Goal: Information Seeking & Learning: Understand process/instructions

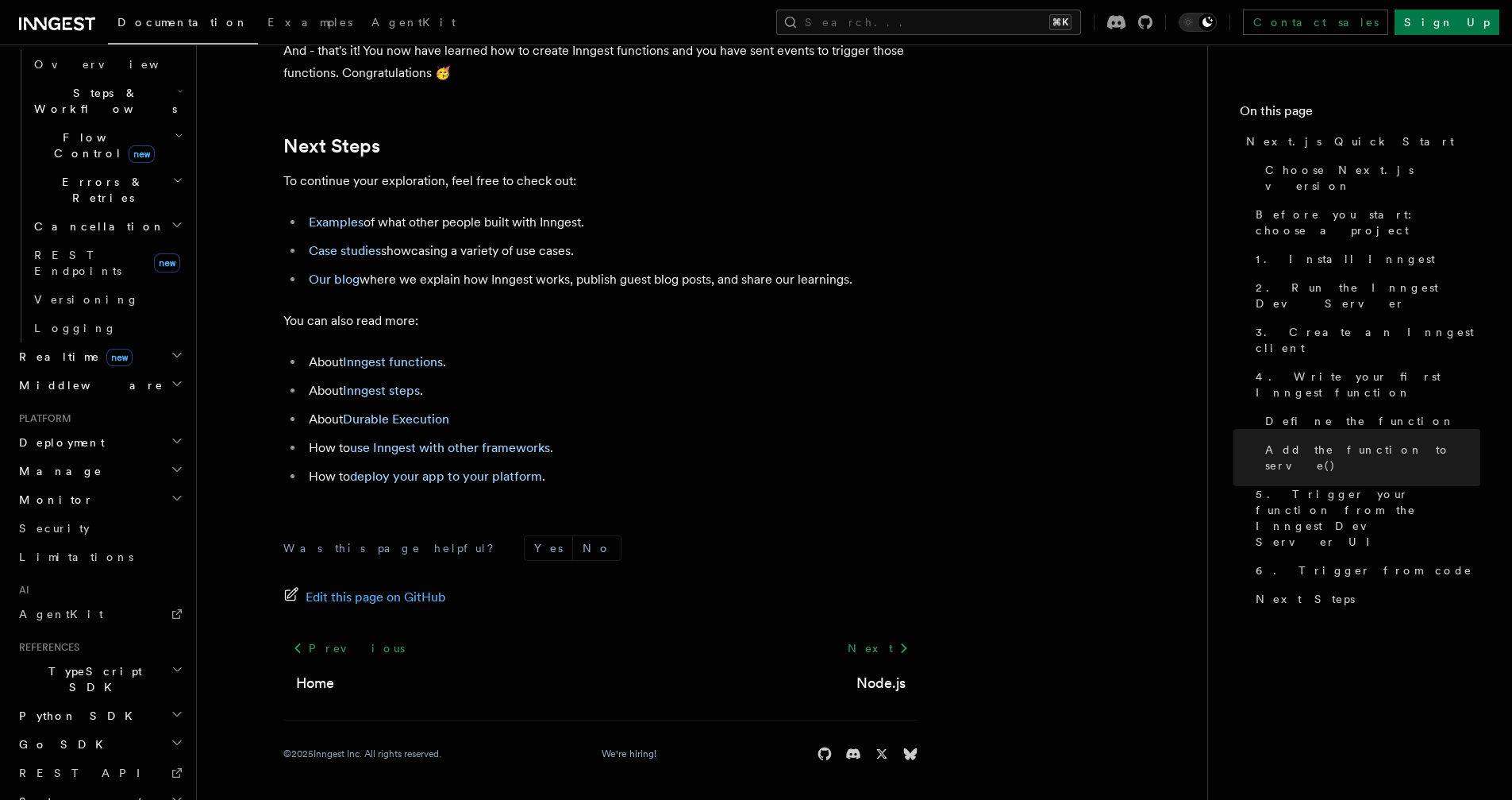
scroll to position [9895, 0]
click at [82, 427] on div "Home Quick start Next.js Node.js Python Inngest tour Install the SDK Your first…" at bounding box center [100, 258] width 174 height 1407
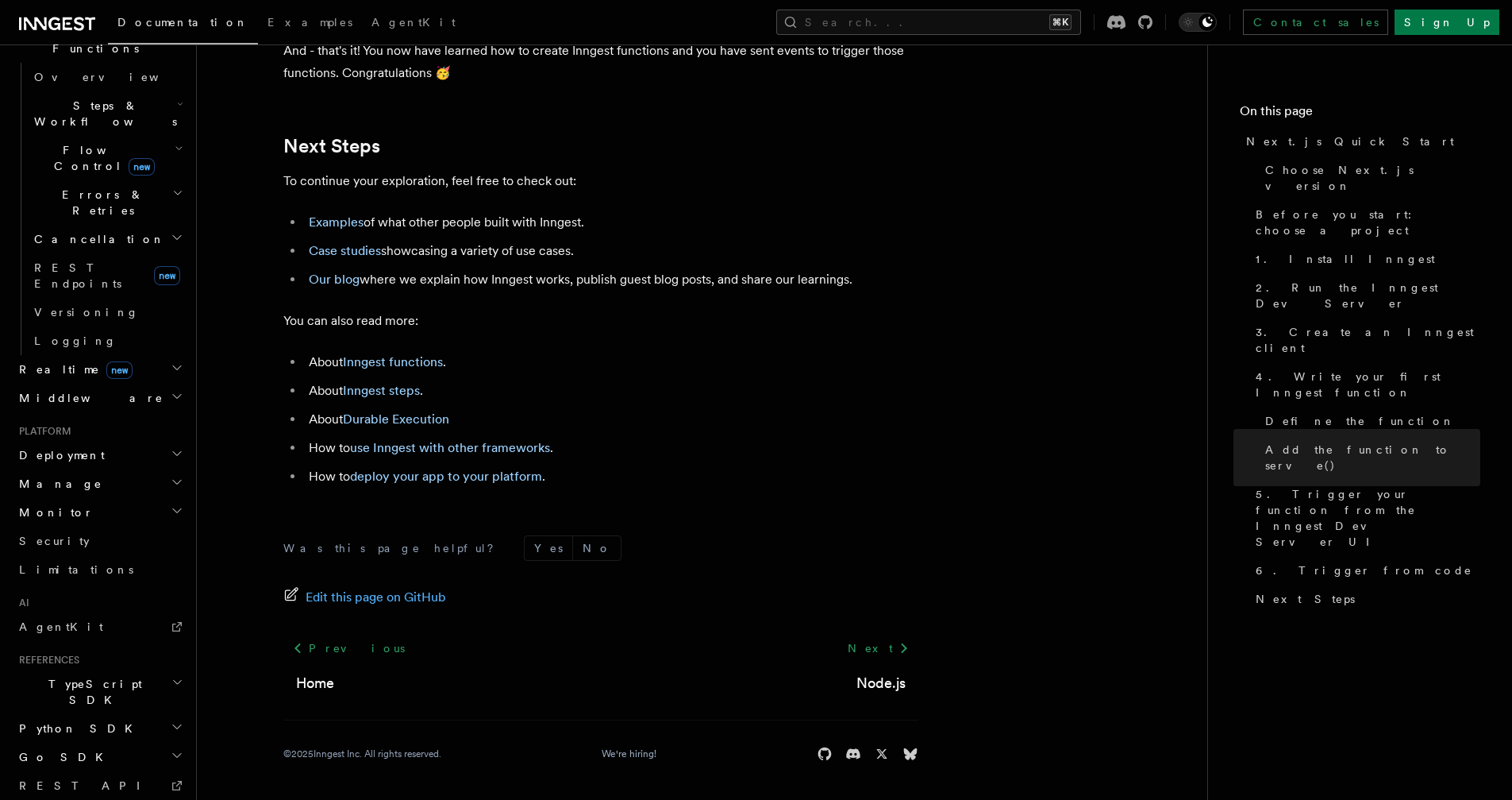
scroll to position [489, 0]
click at [80, 442] on h2 "Deployment" at bounding box center [100, 456] width 174 height 29
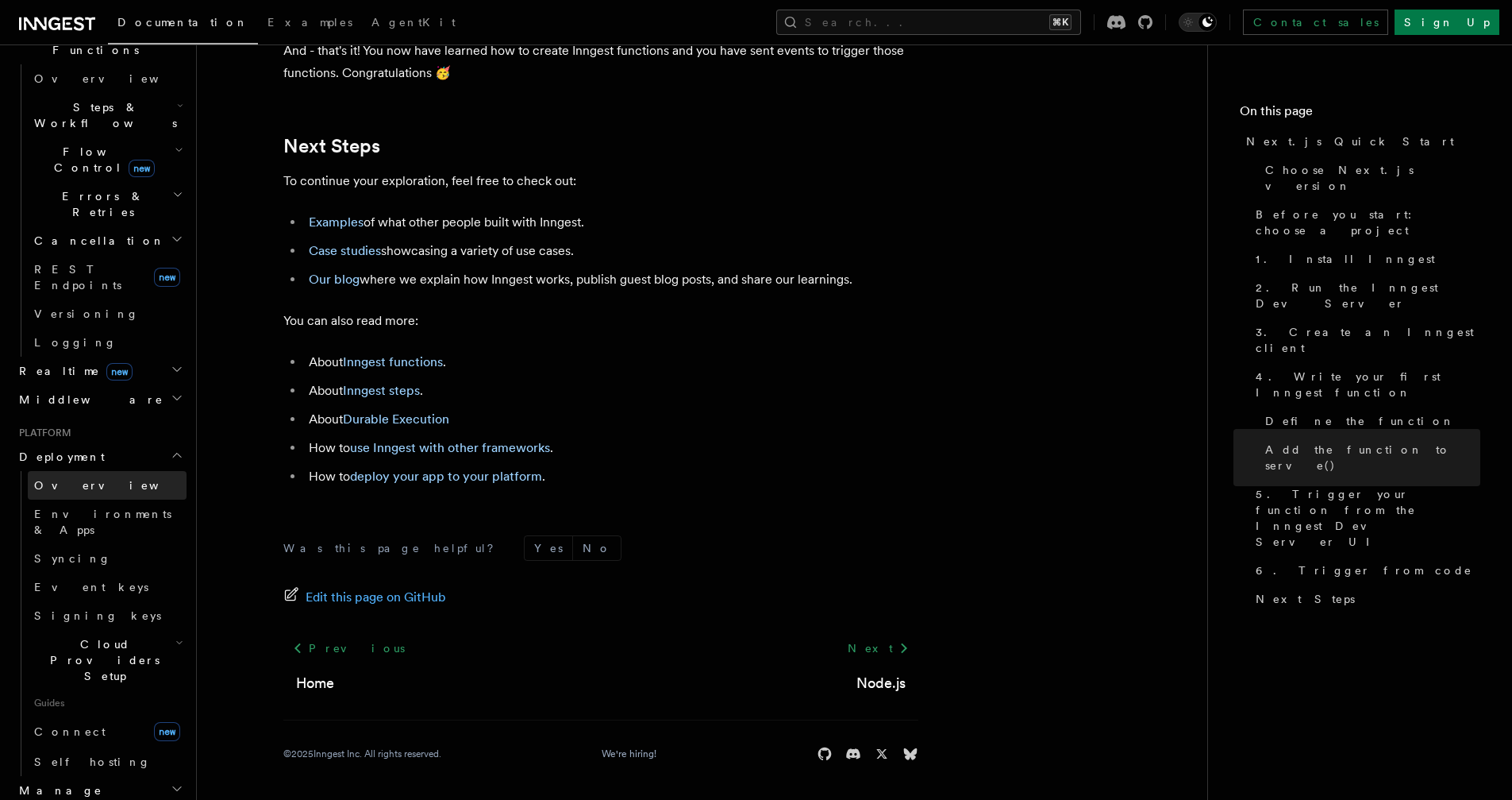
click at [87, 471] on link "Overview" at bounding box center [107, 485] width 159 height 29
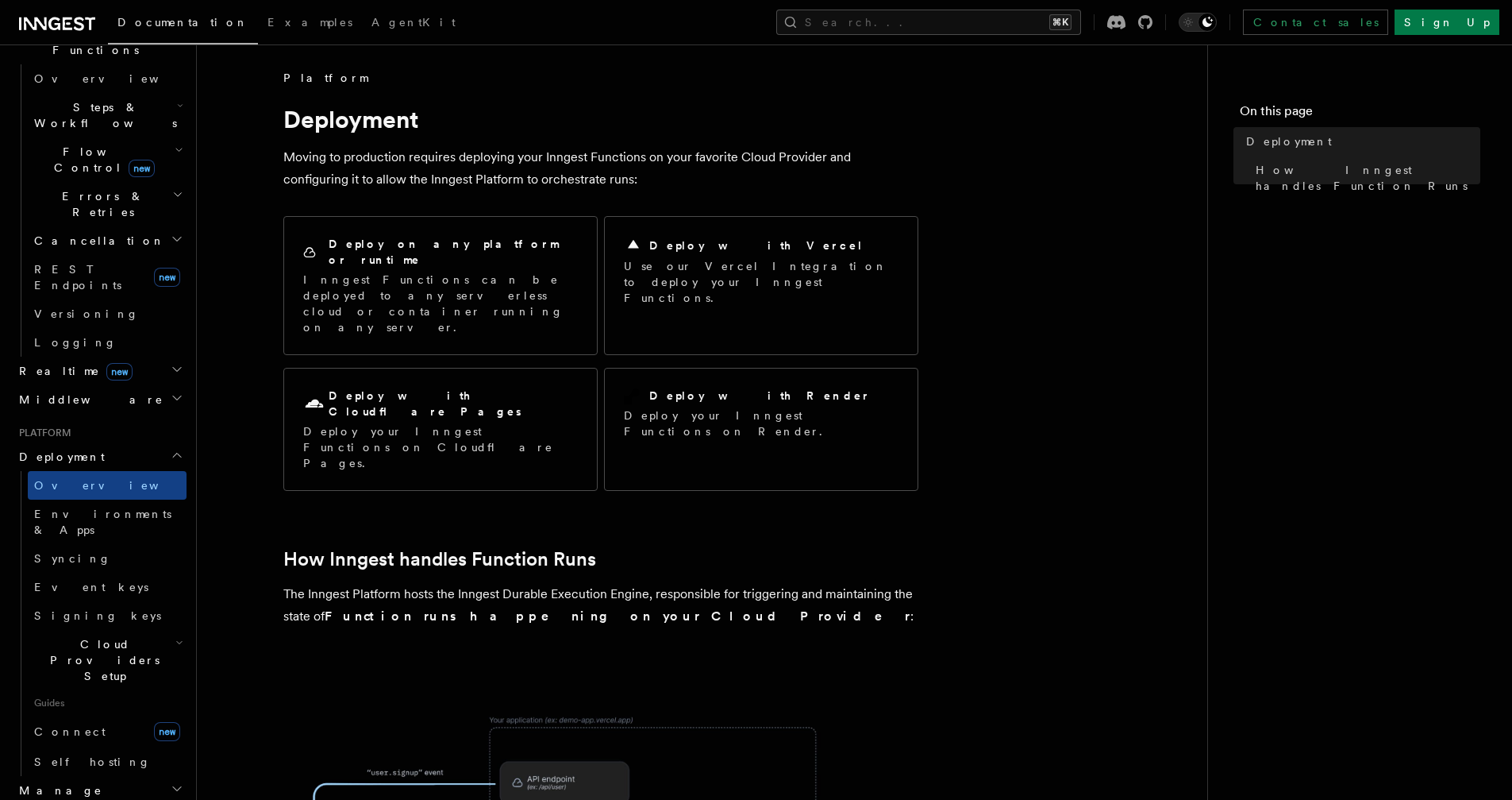
click at [1046, 458] on article "Platform Deployment Moving to production requires deploying your Inngest Functi…" at bounding box center [702, 756] width 960 height 1372
click at [1035, 458] on article "Platform Deployment Moving to production requires deploying your Inngest Functi…" at bounding box center [702, 756] width 960 height 1372
click at [1036, 457] on article "Platform Deployment Moving to production requires deploying your Inngest Functi…" at bounding box center [702, 756] width 960 height 1372
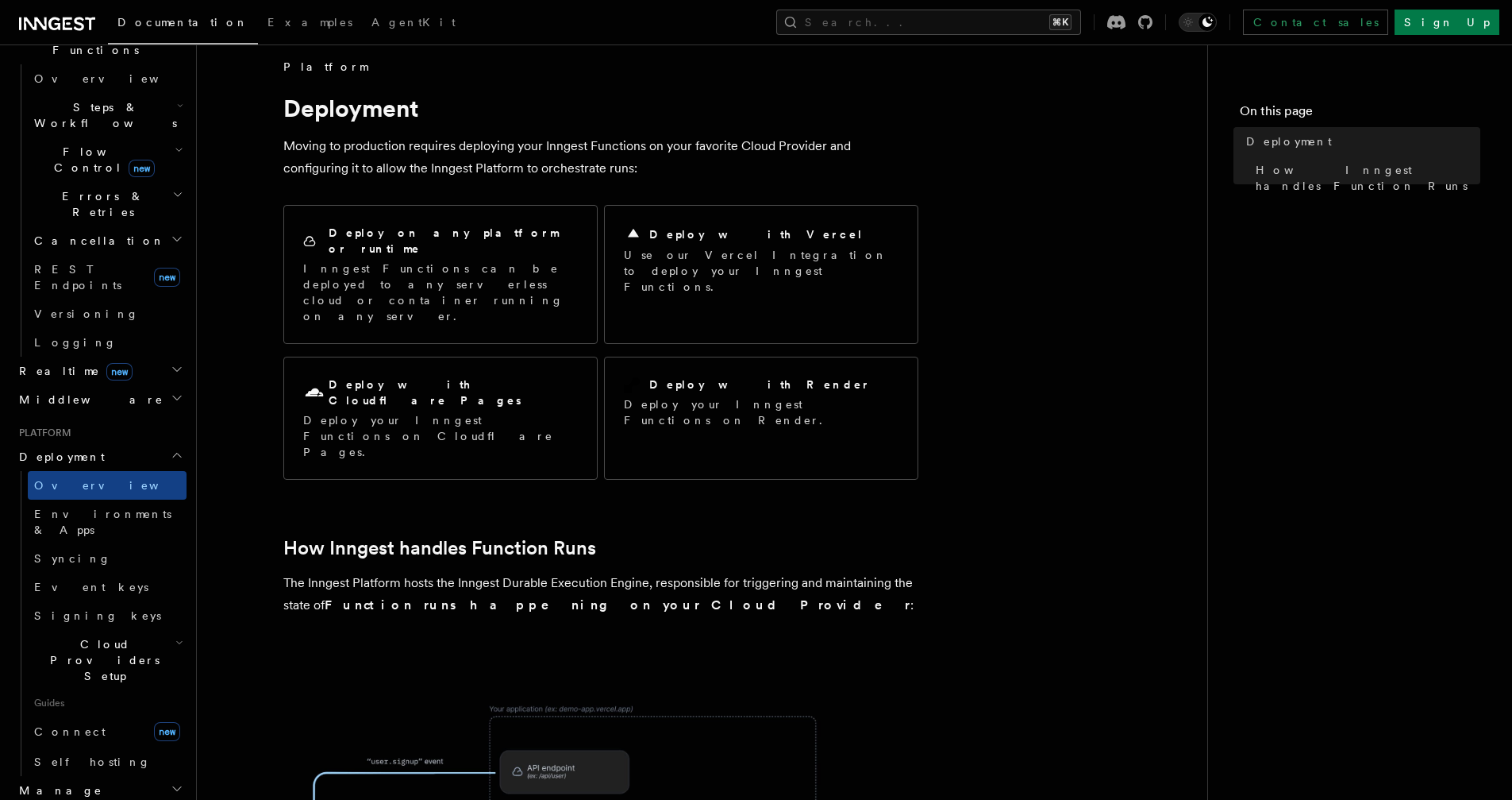
scroll to position [7, 0]
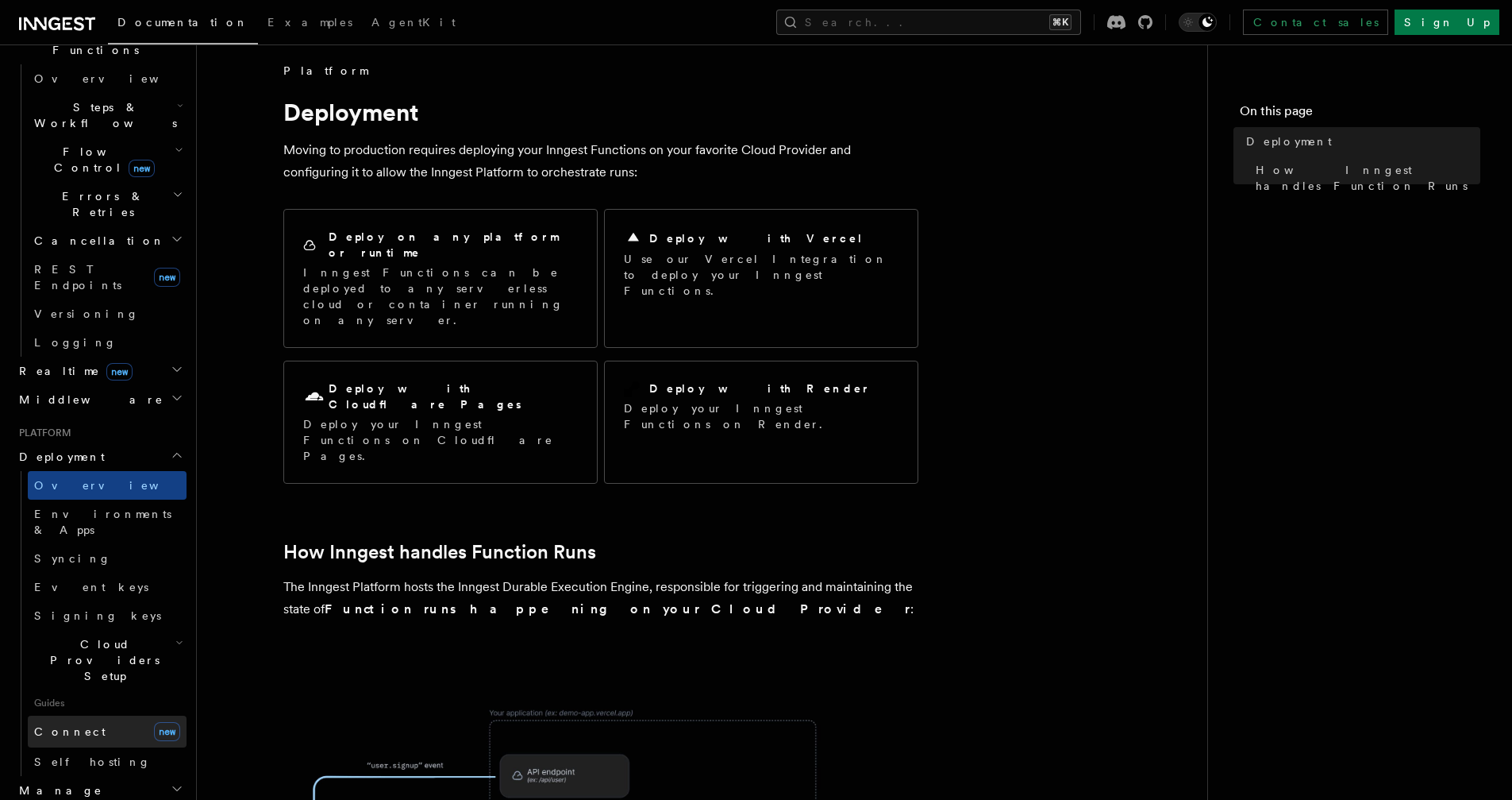
click at [82, 715] on link "Connect new" at bounding box center [107, 731] width 159 height 31
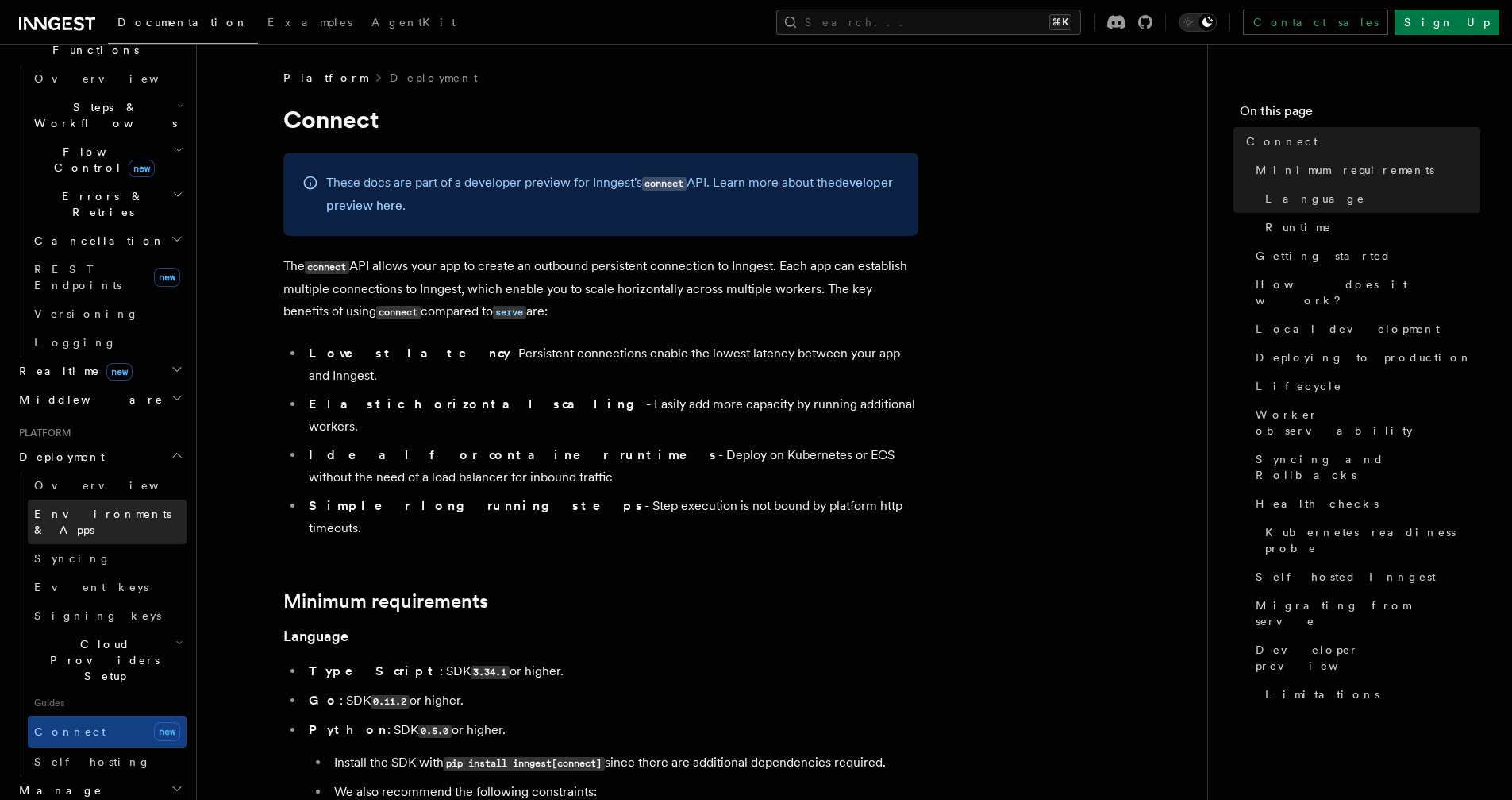
click at [92, 500] on link "Environments & Apps" at bounding box center [107, 522] width 159 height 44
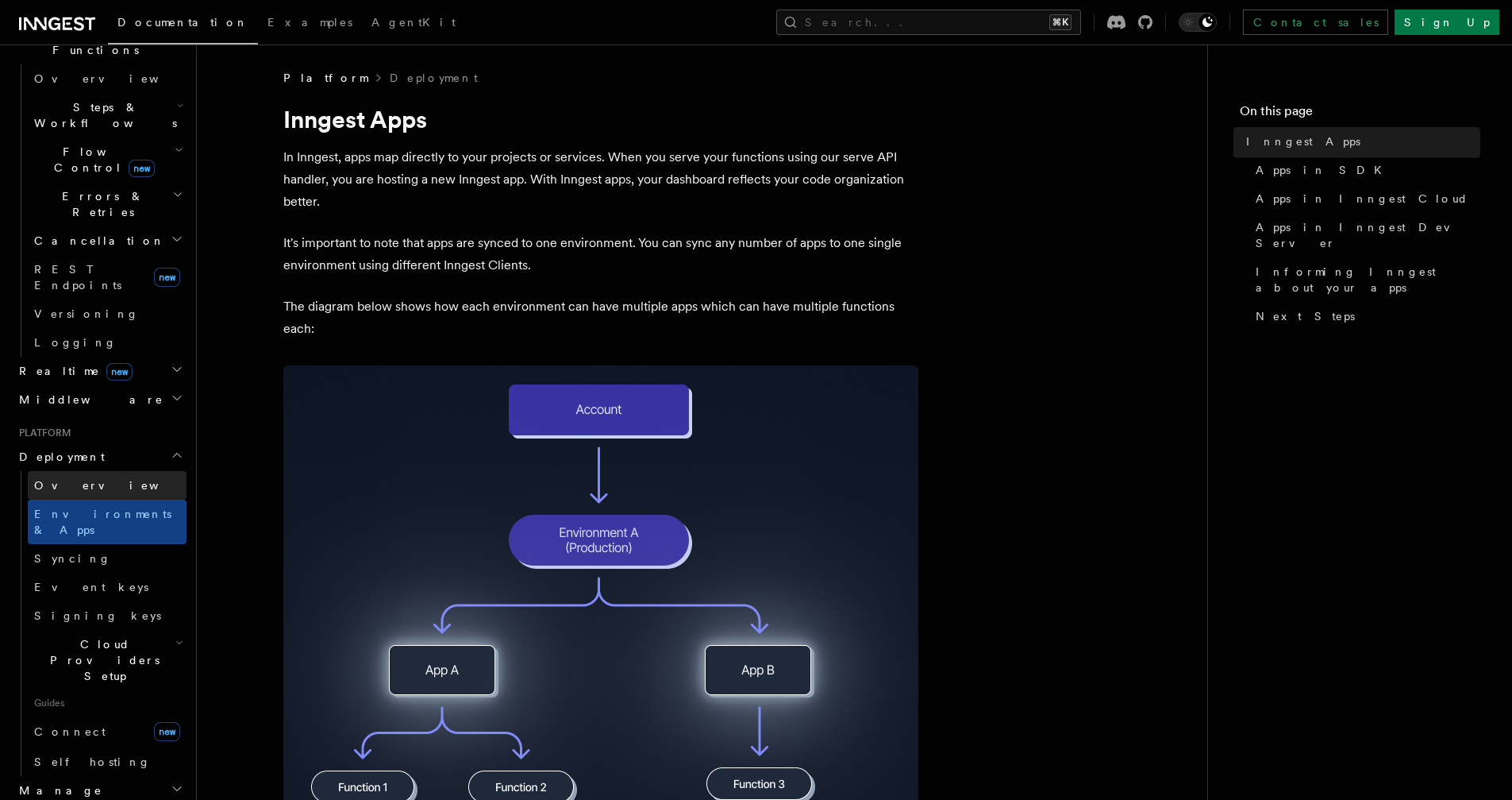
click at [101, 471] on link "Overview" at bounding box center [107, 485] width 159 height 29
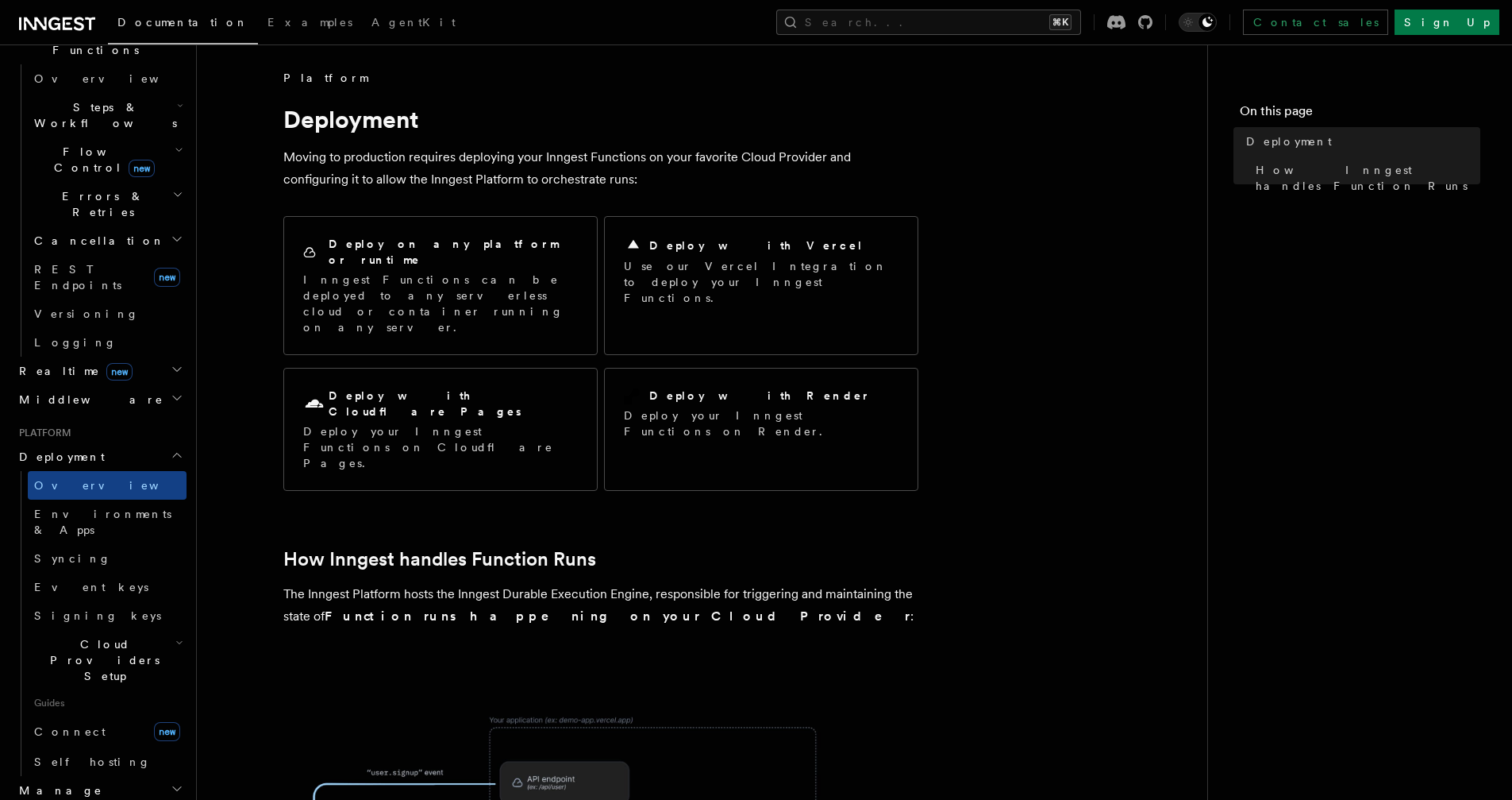
click at [1008, 336] on article "Platform Deployment Moving to production requires deploying your Inngest Functi…" at bounding box center [702, 756] width 960 height 1372
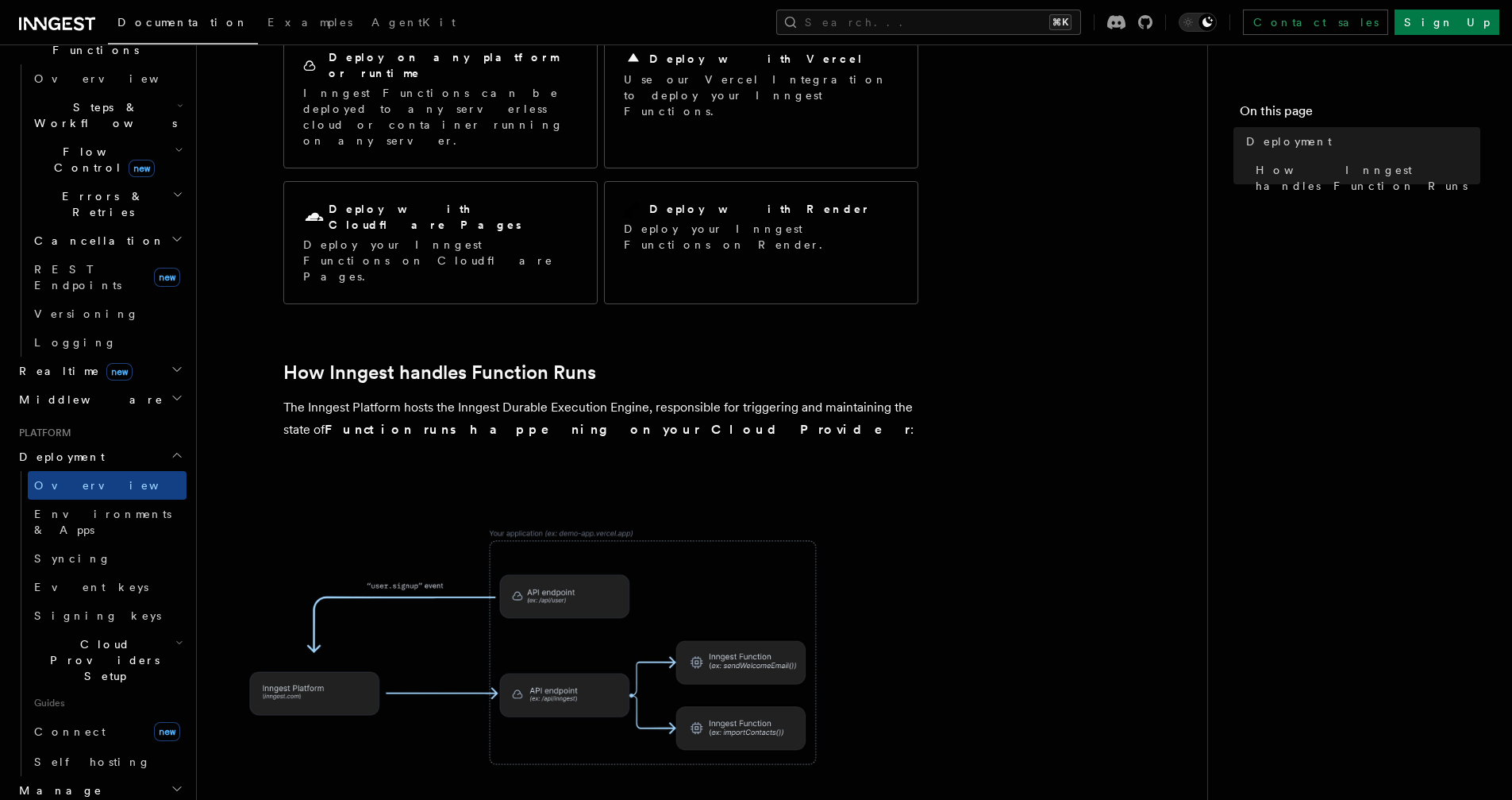
scroll to position [156, 0]
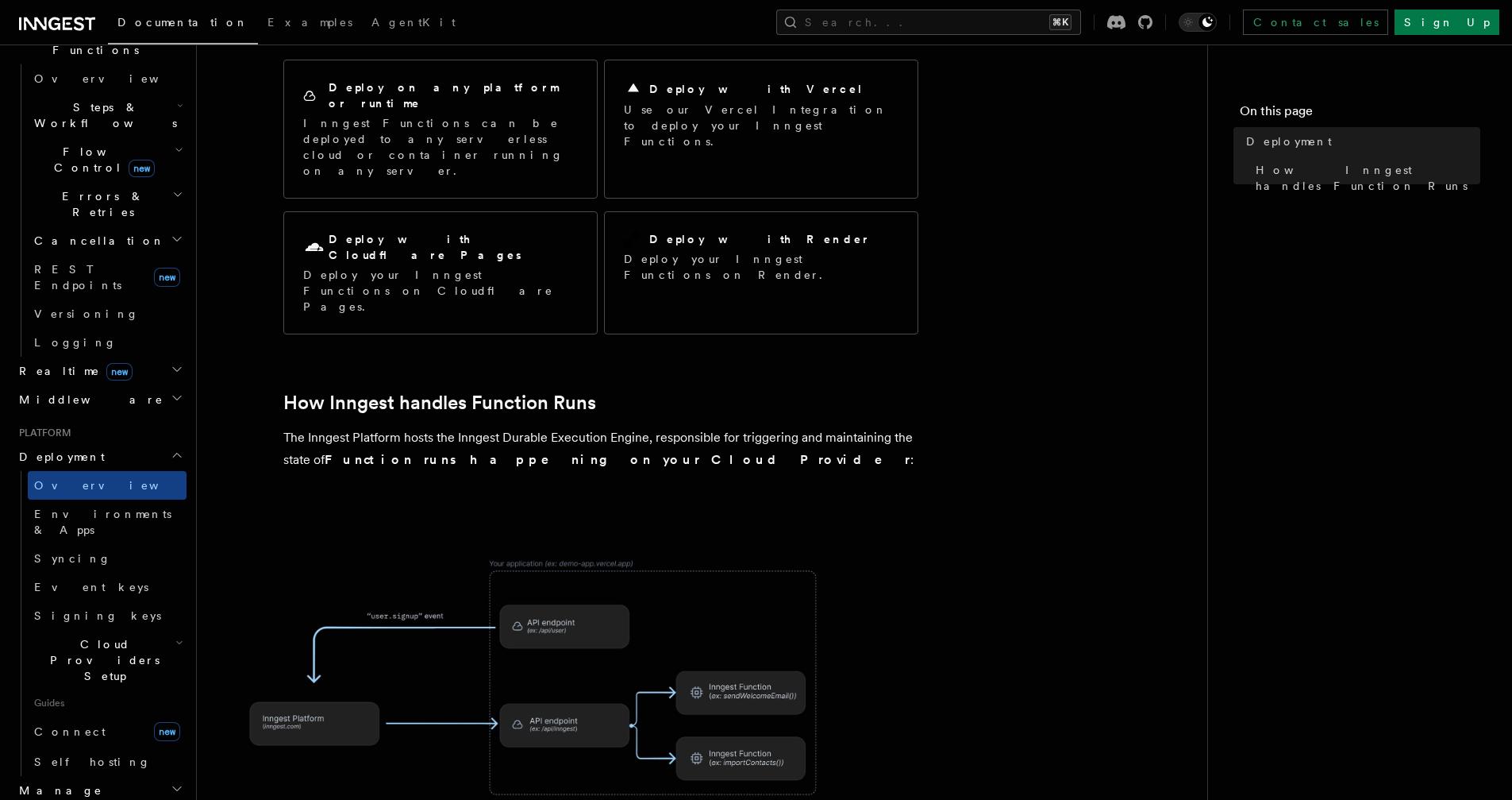
click at [979, 364] on article "Platform Deployment Moving to production requires deploying your Inngest Functi…" at bounding box center [702, 599] width 960 height 1372
click at [979, 362] on article "Platform Deployment Moving to production requires deploying your Inngest Functi…" at bounding box center [702, 599] width 960 height 1372
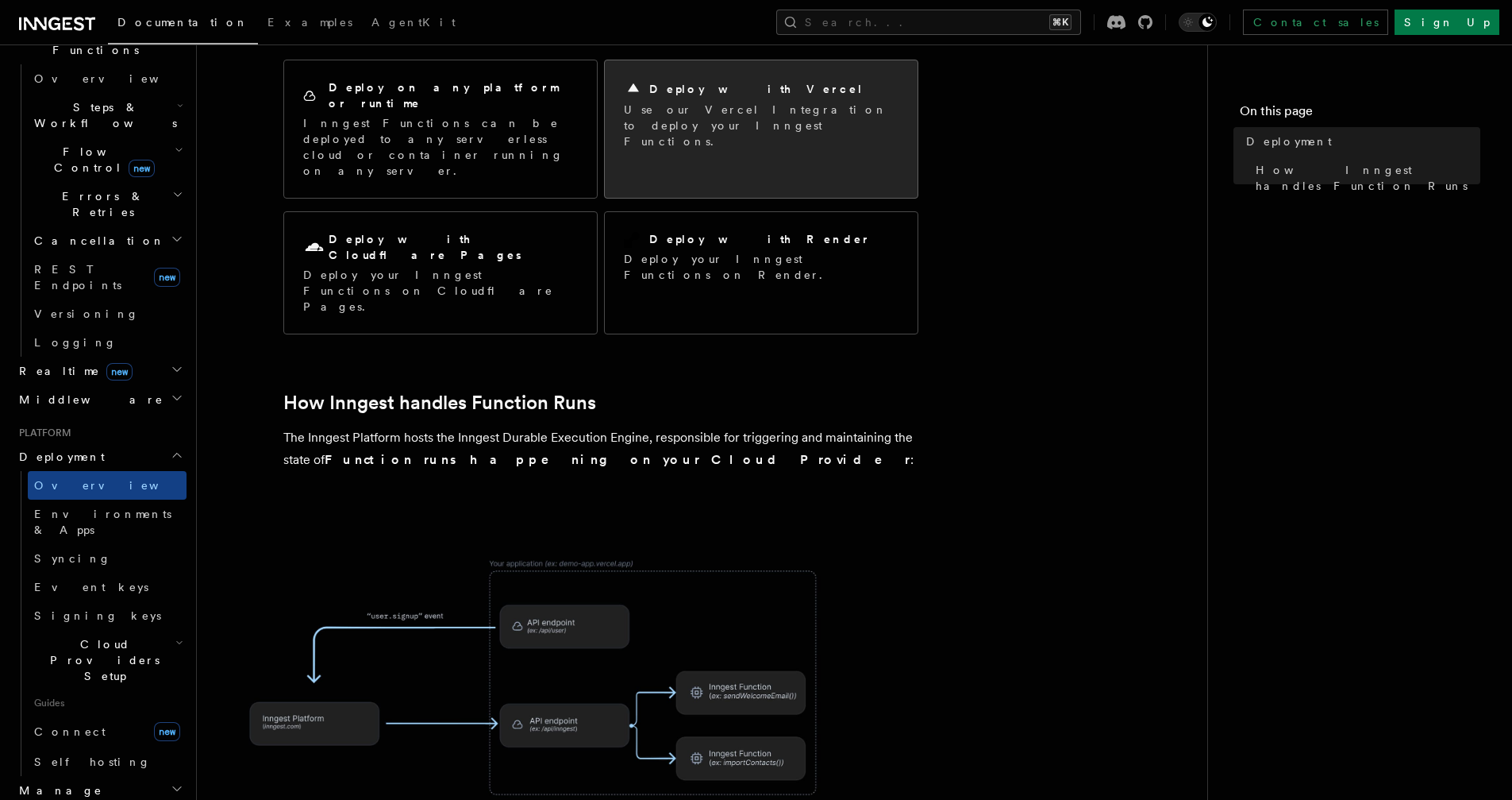
click at [727, 100] on div "Deploy with Vercel Use our Vercel Integration to deploy your Inngest Functions." at bounding box center [761, 115] width 274 height 70
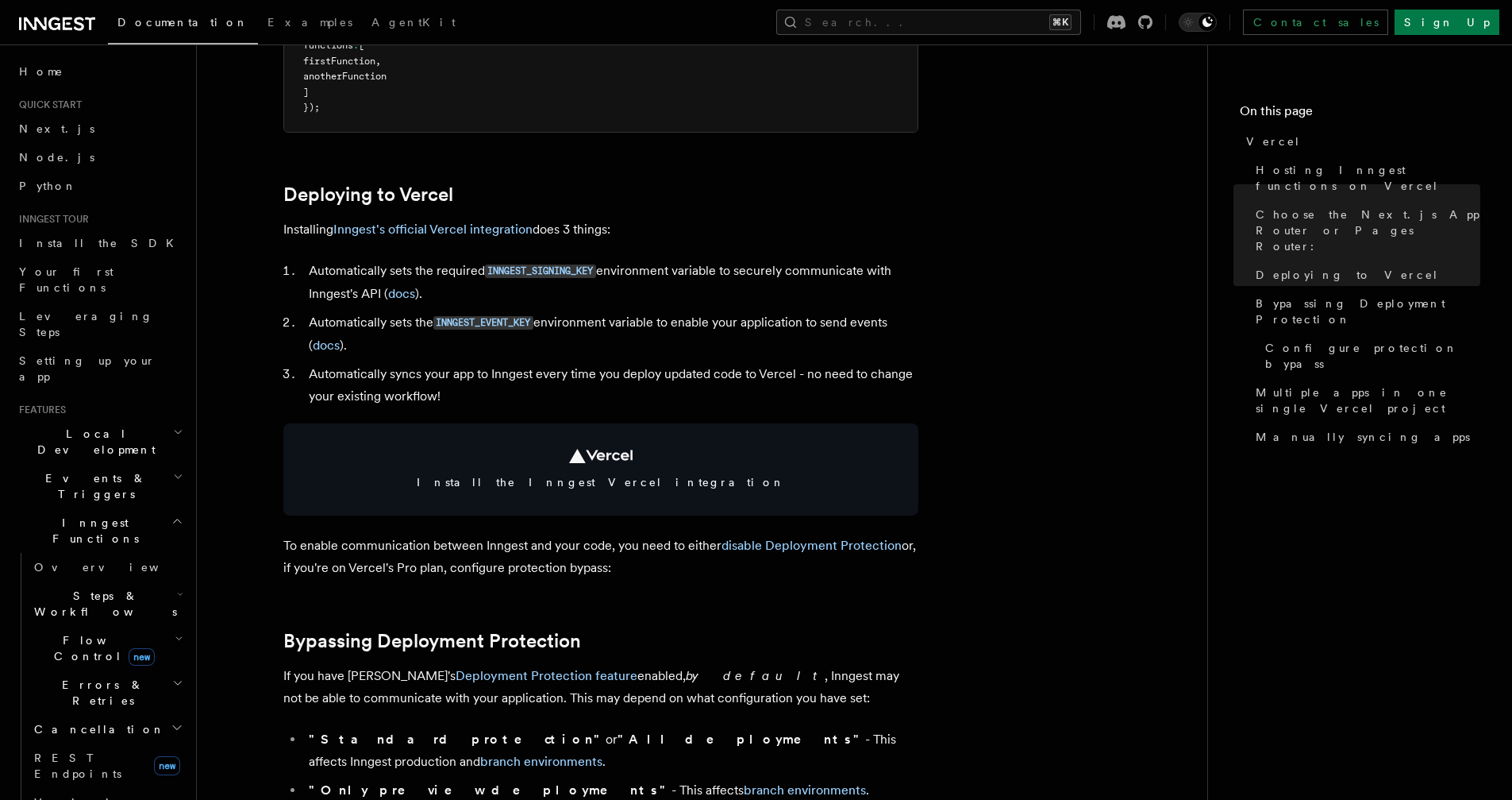
scroll to position [931, 0]
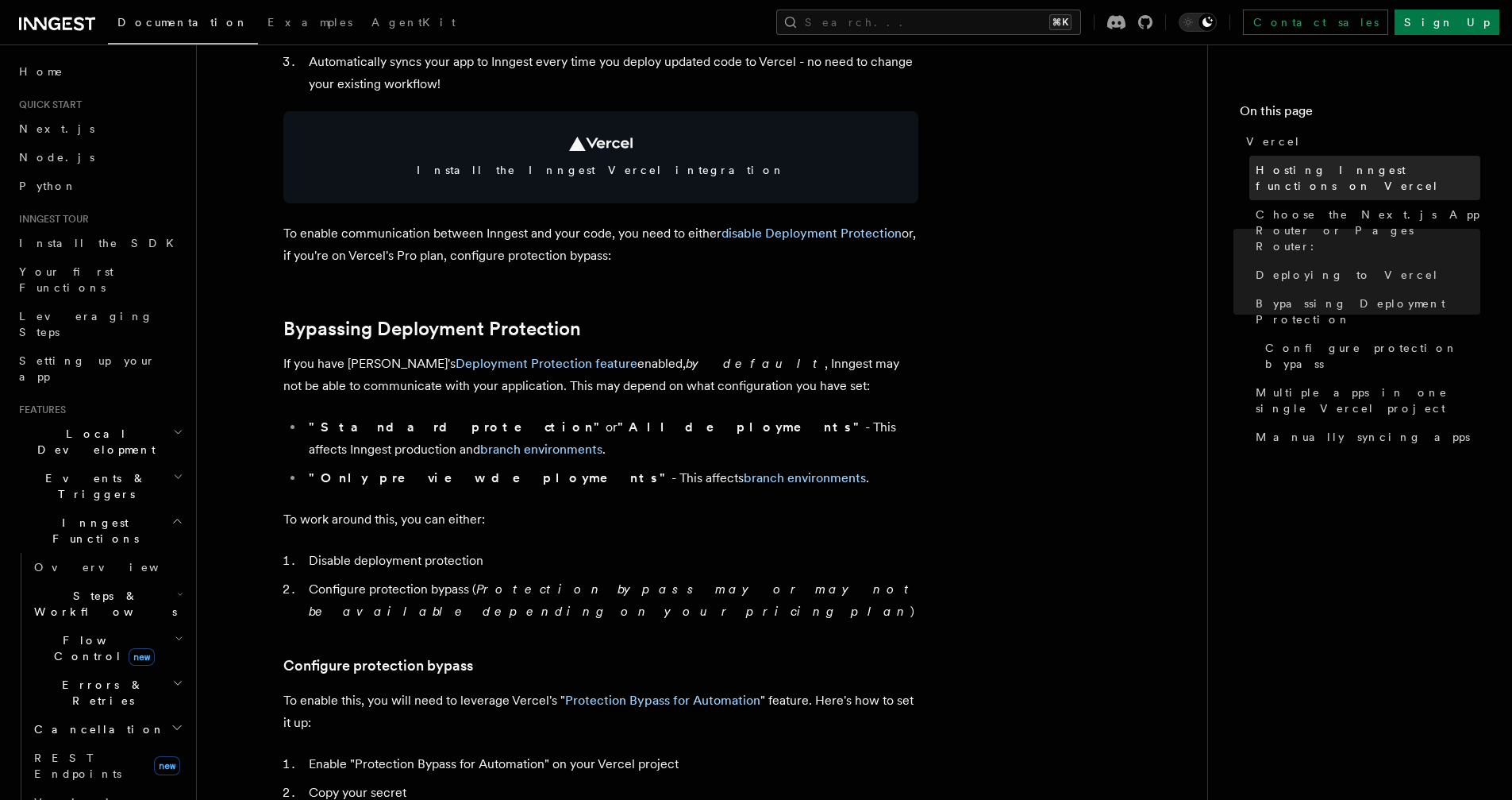
click at [1382, 165] on span "Hosting Inngest functions on Vercel" at bounding box center [1368, 177] width 224 height 31
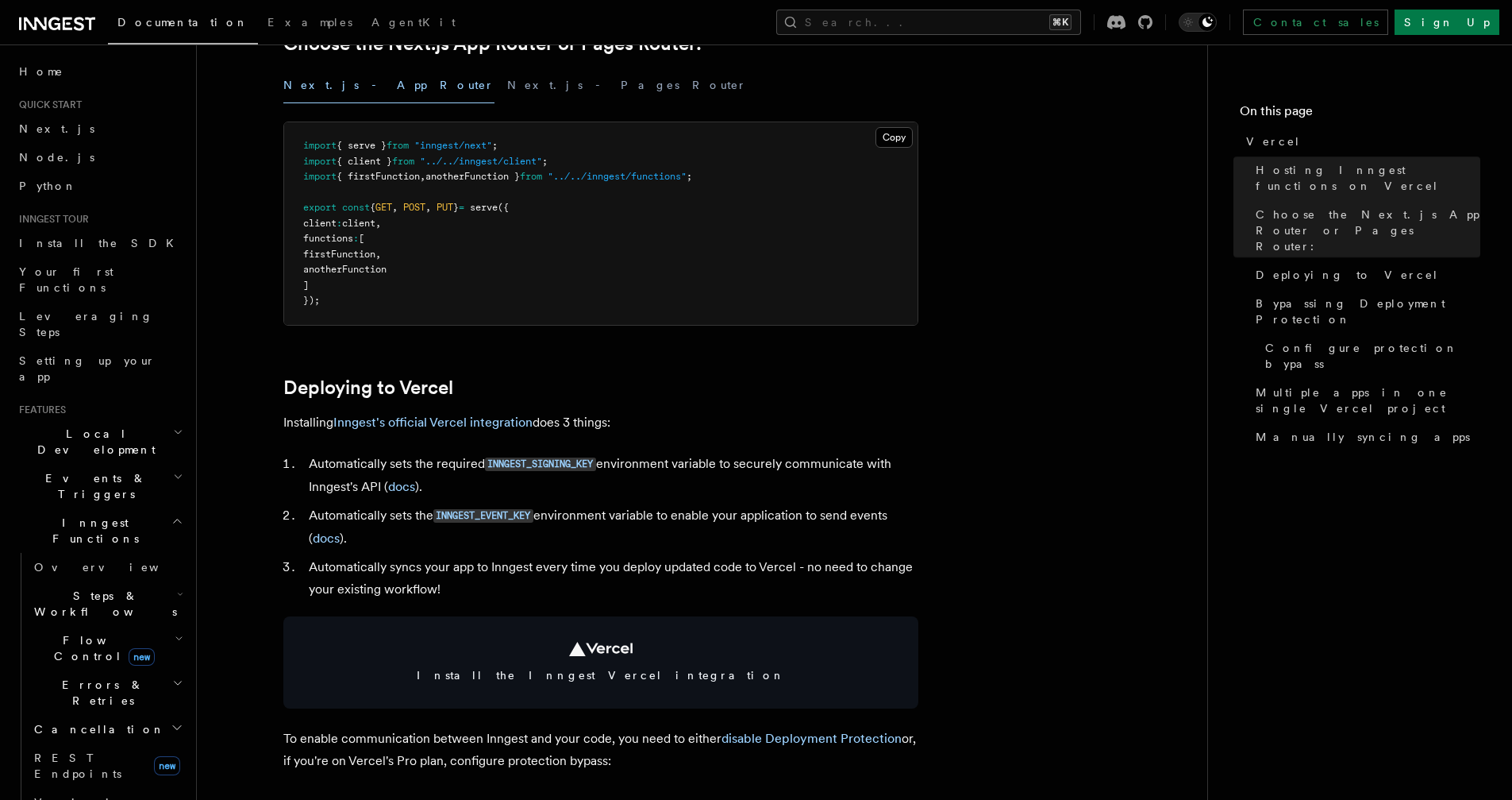
scroll to position [442, 0]
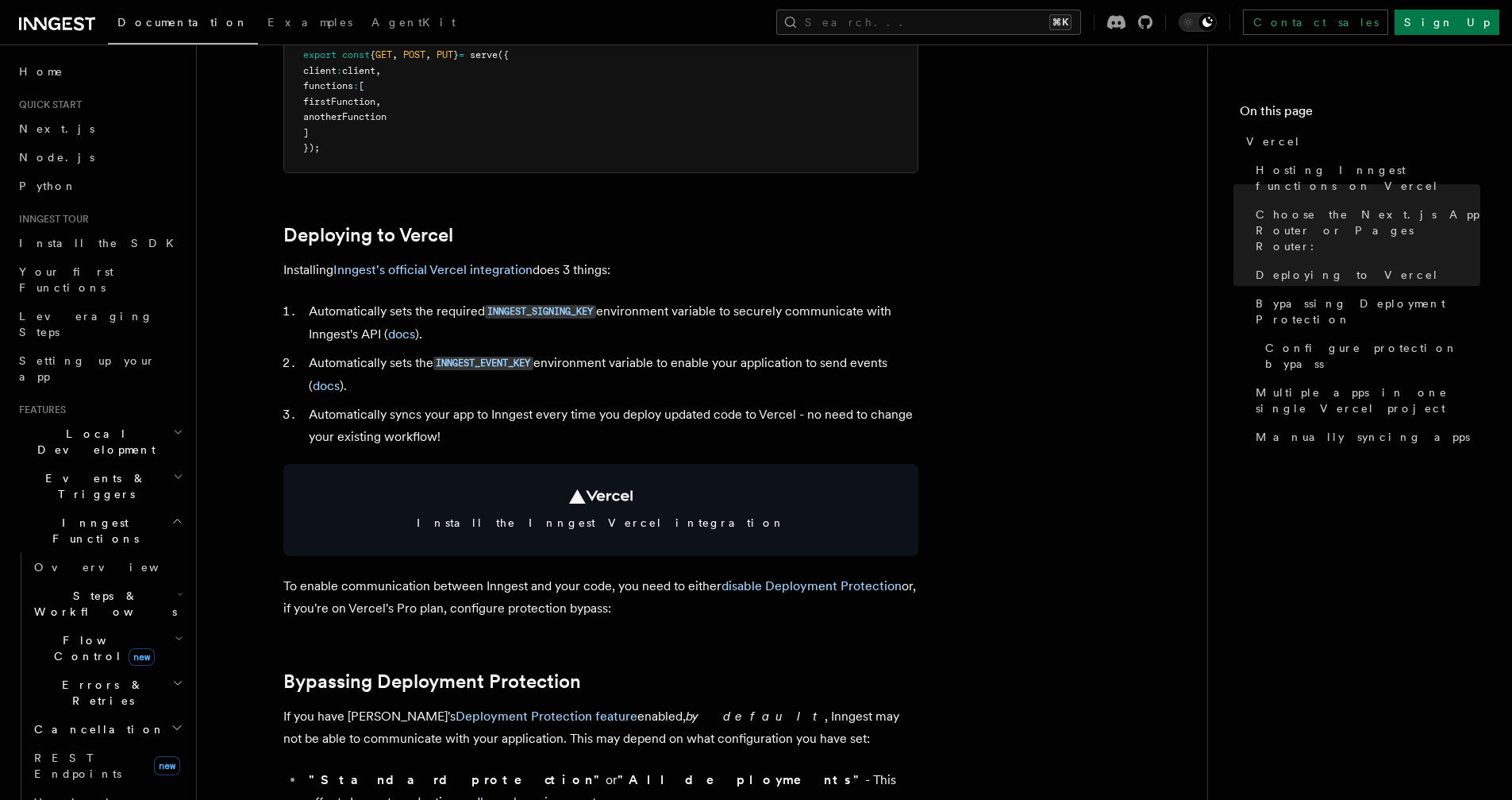
scroll to position [796, 0]
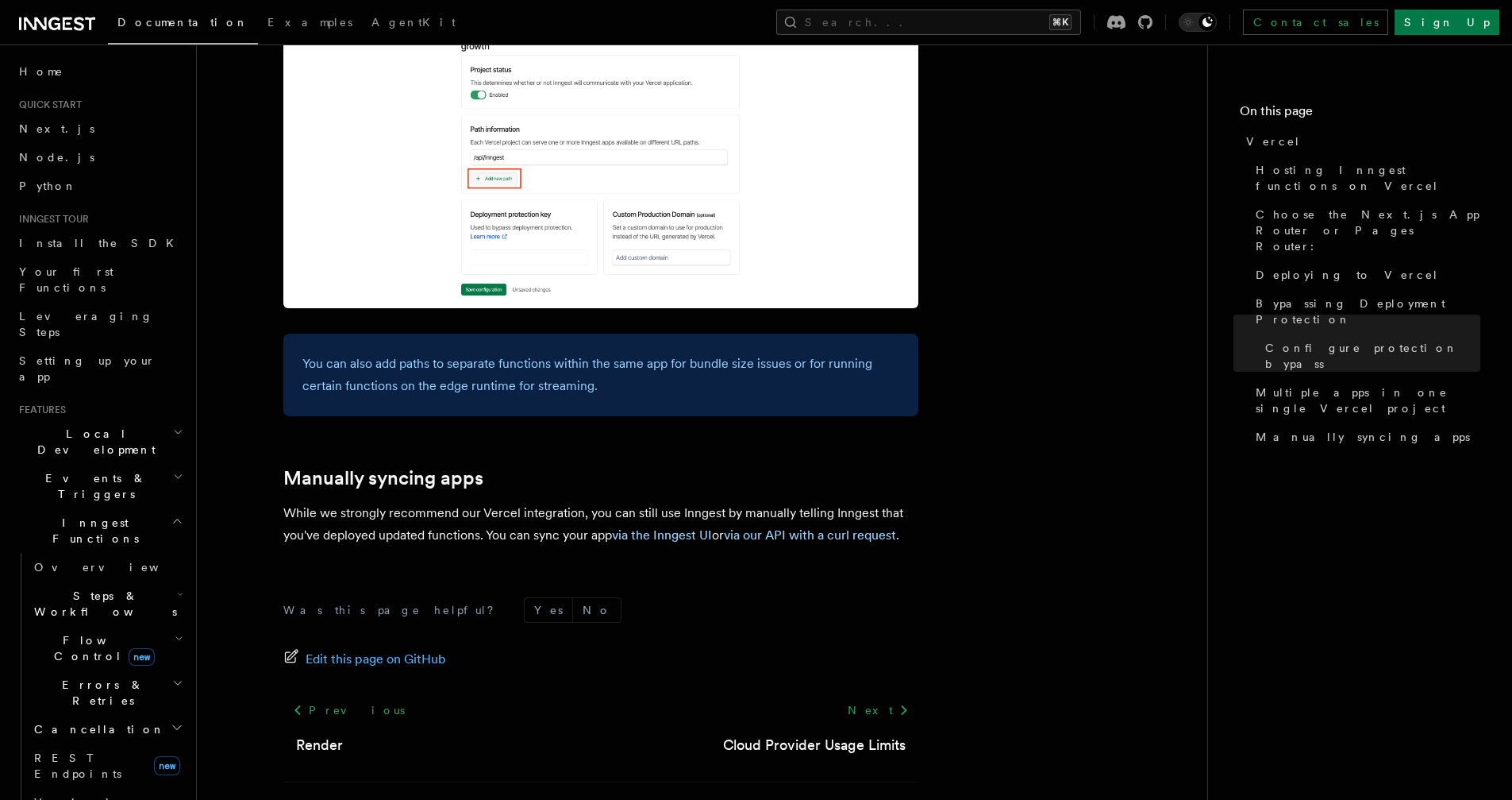
scroll to position [2534, 0]
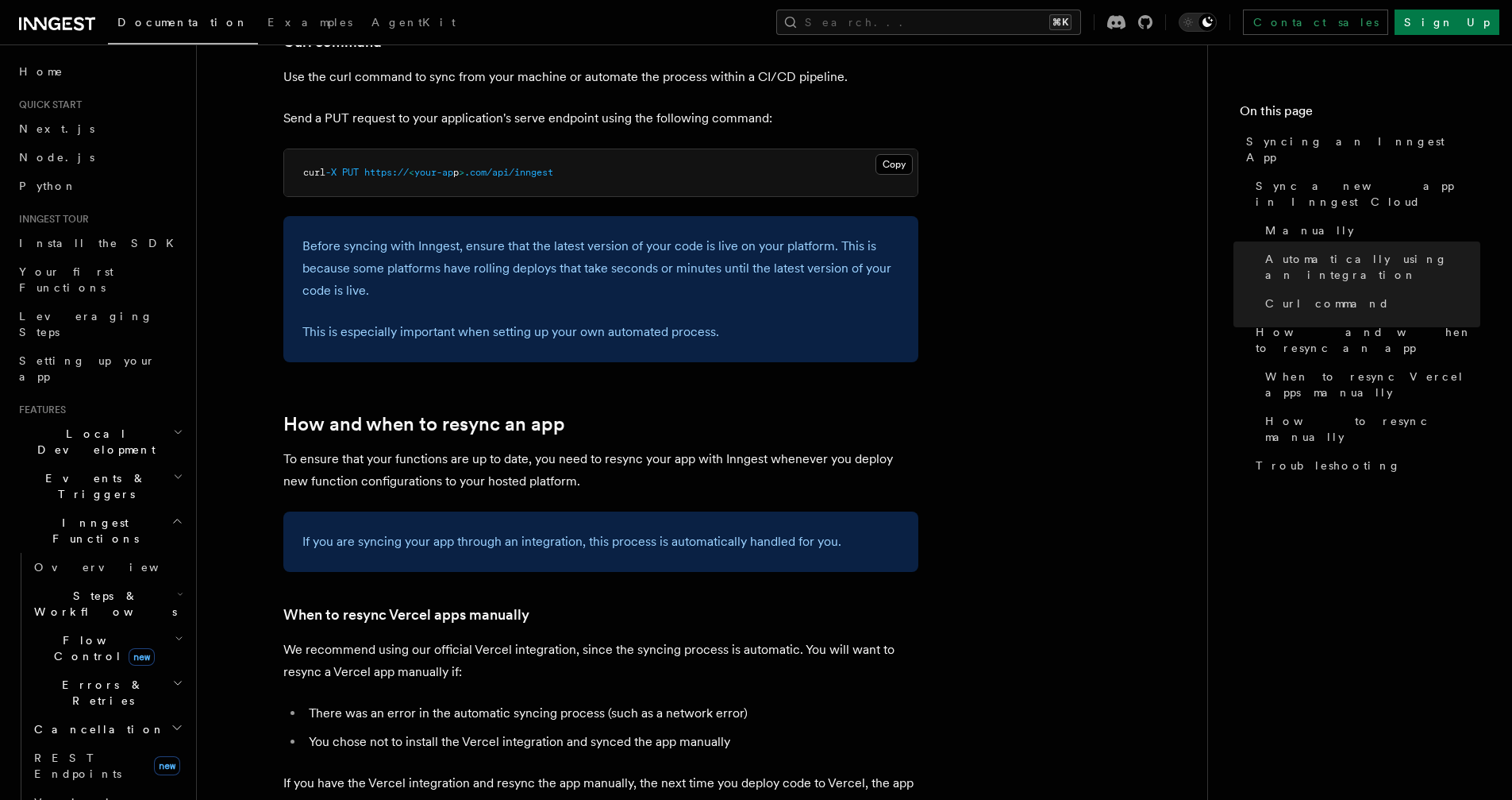
scroll to position [2444, 0]
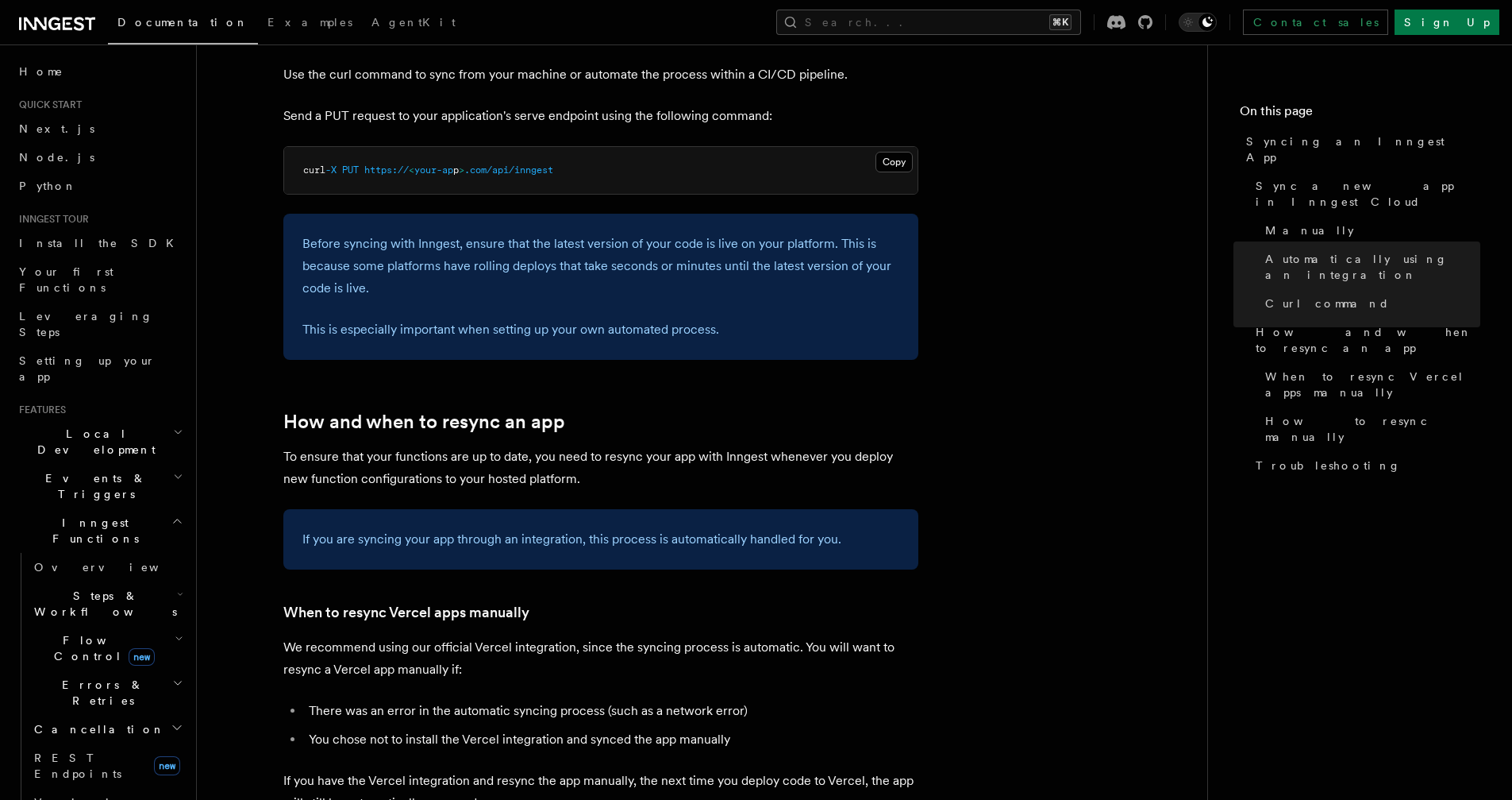
click at [1043, 382] on article "Platform Deployment Syncing an Inngest App After deploying your code to a hosti…" at bounding box center [702, 242] width 960 height 5235
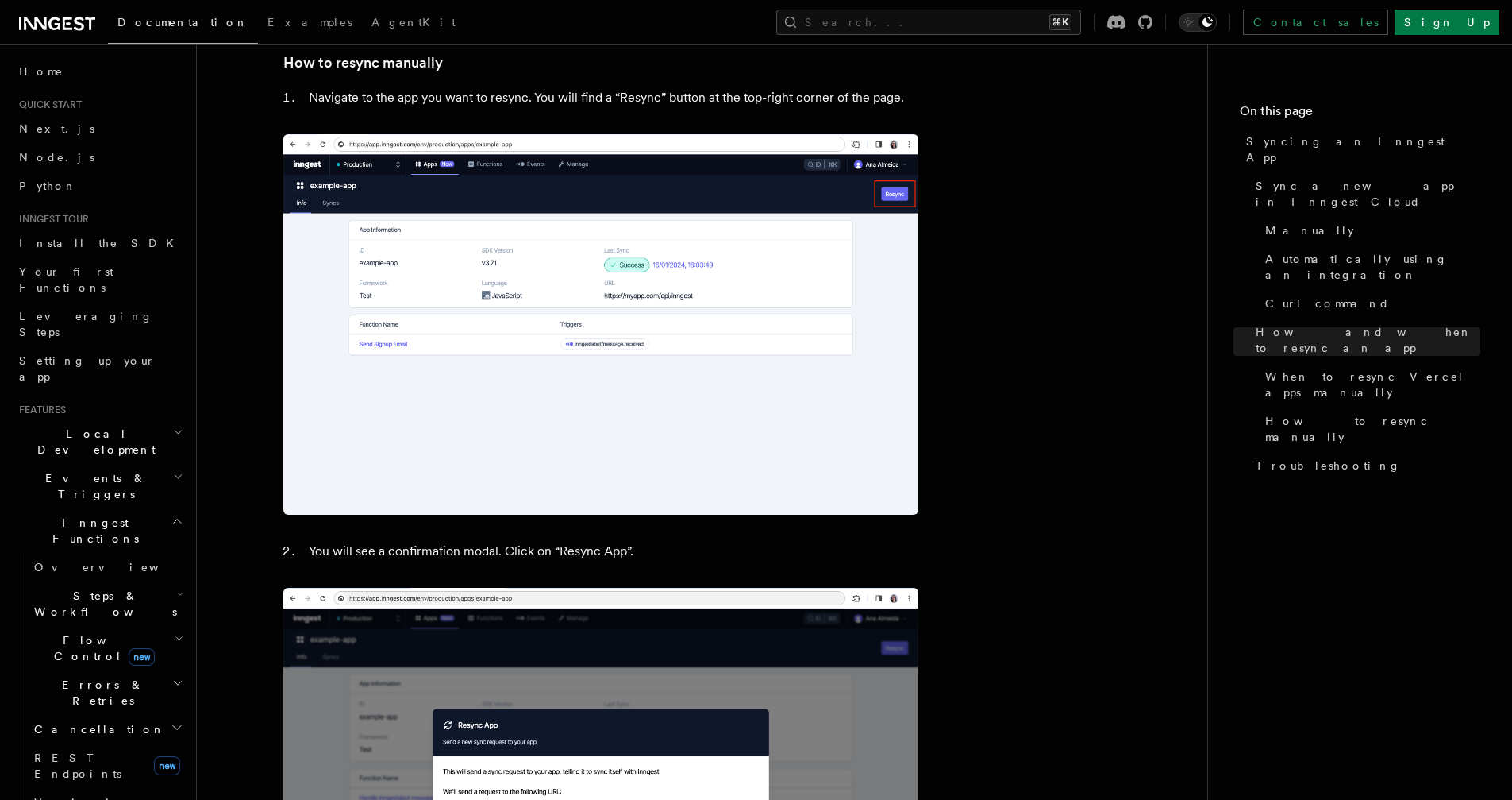
scroll to position [3342, 0]
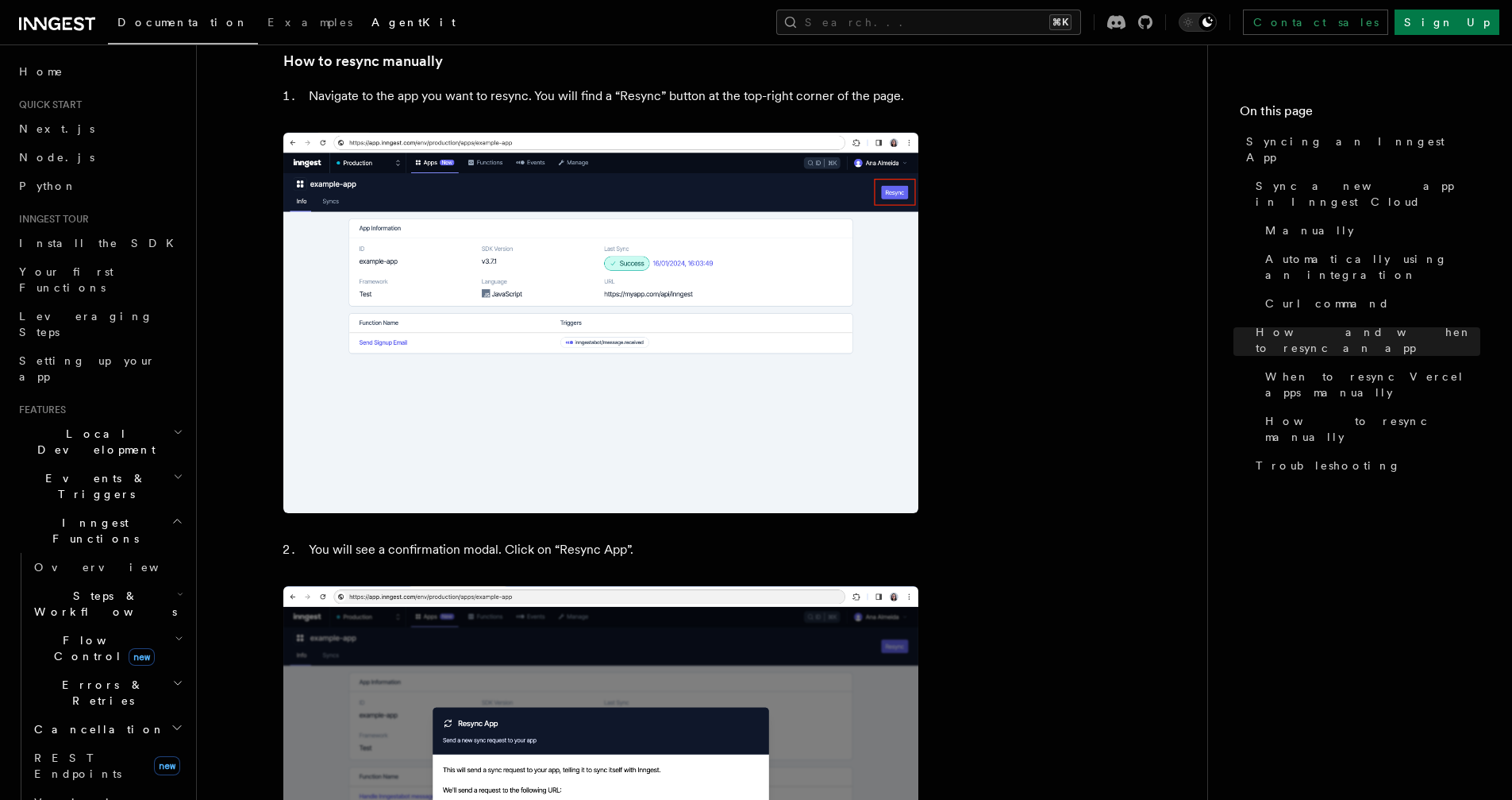
click at [371, 28] on span "AgentKit" at bounding box center [413, 22] width 84 height 13
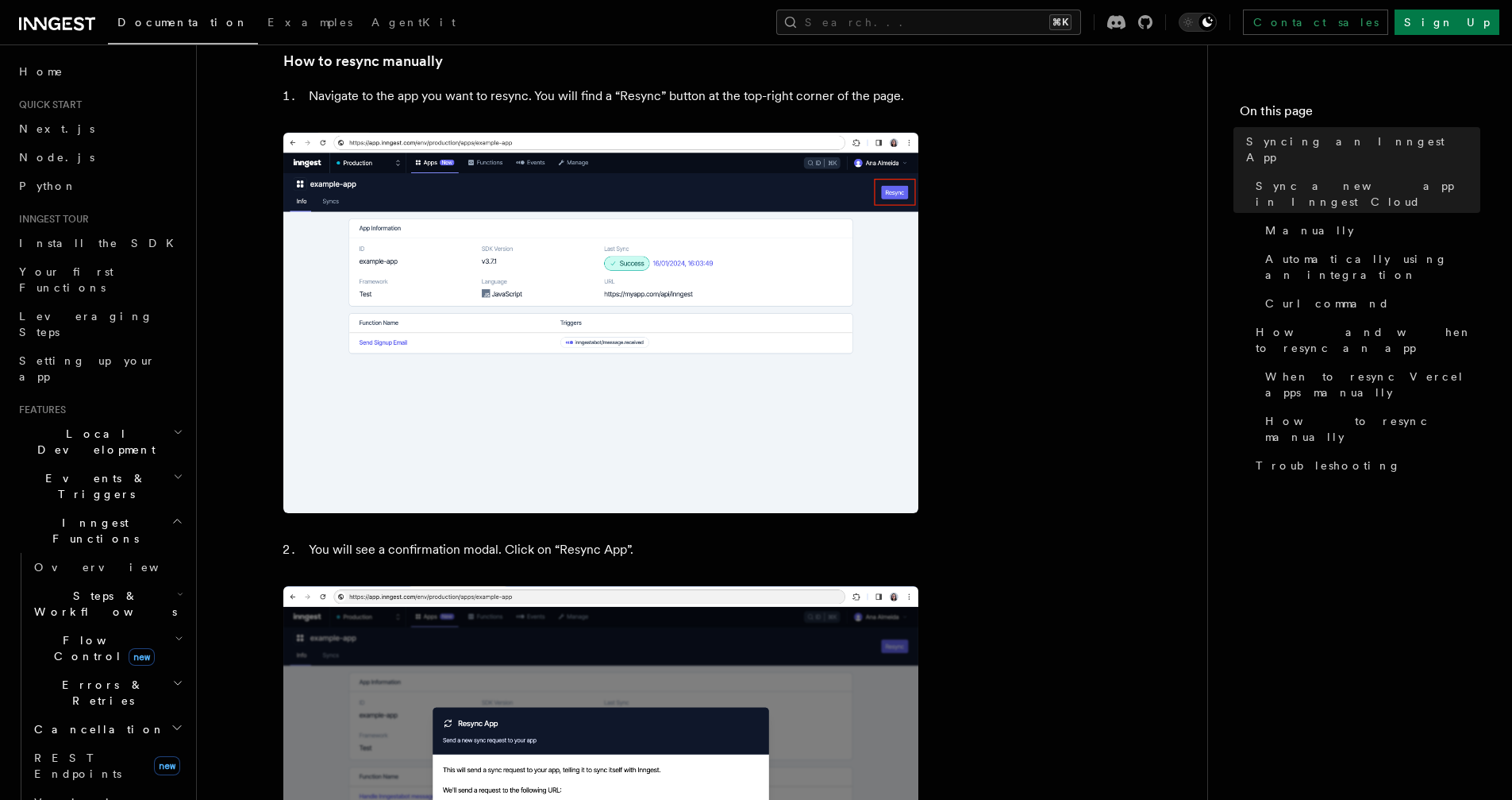
drag, startPoint x: 494, startPoint y: 178, endPoint x: 958, endPoint y: 206, distance: 464.8
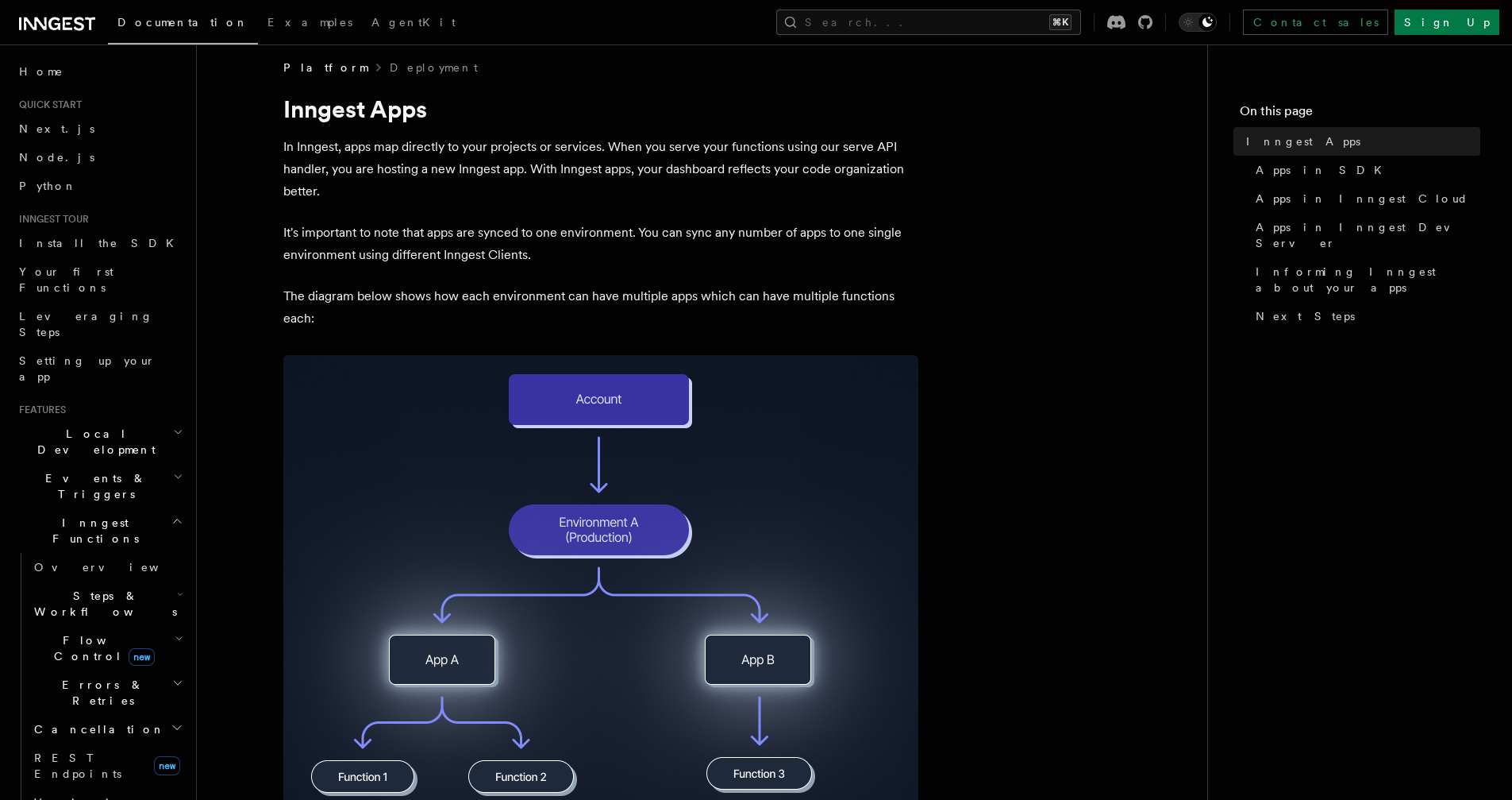
scroll to position [25, 0]
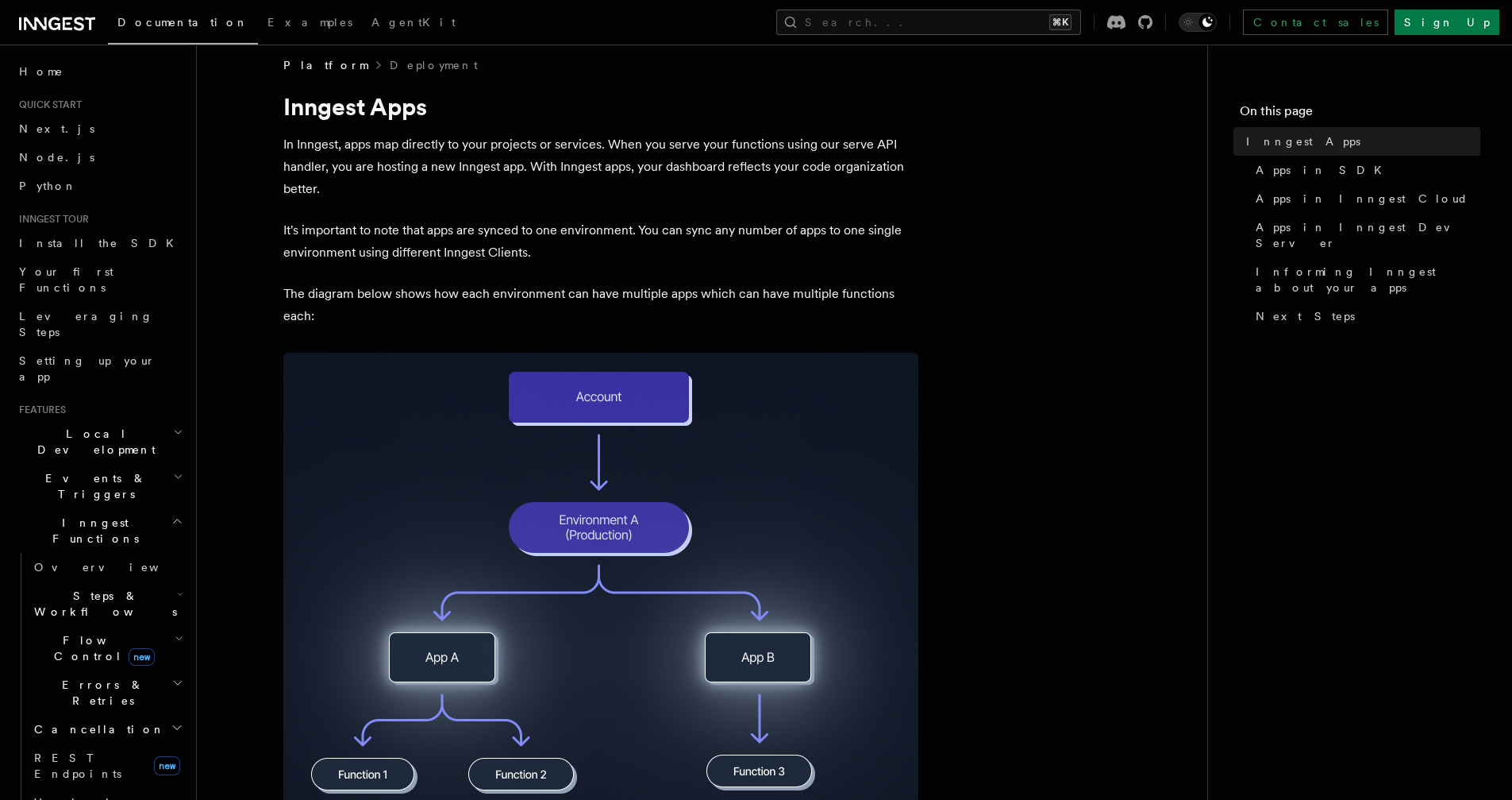
scroll to position [12, 0]
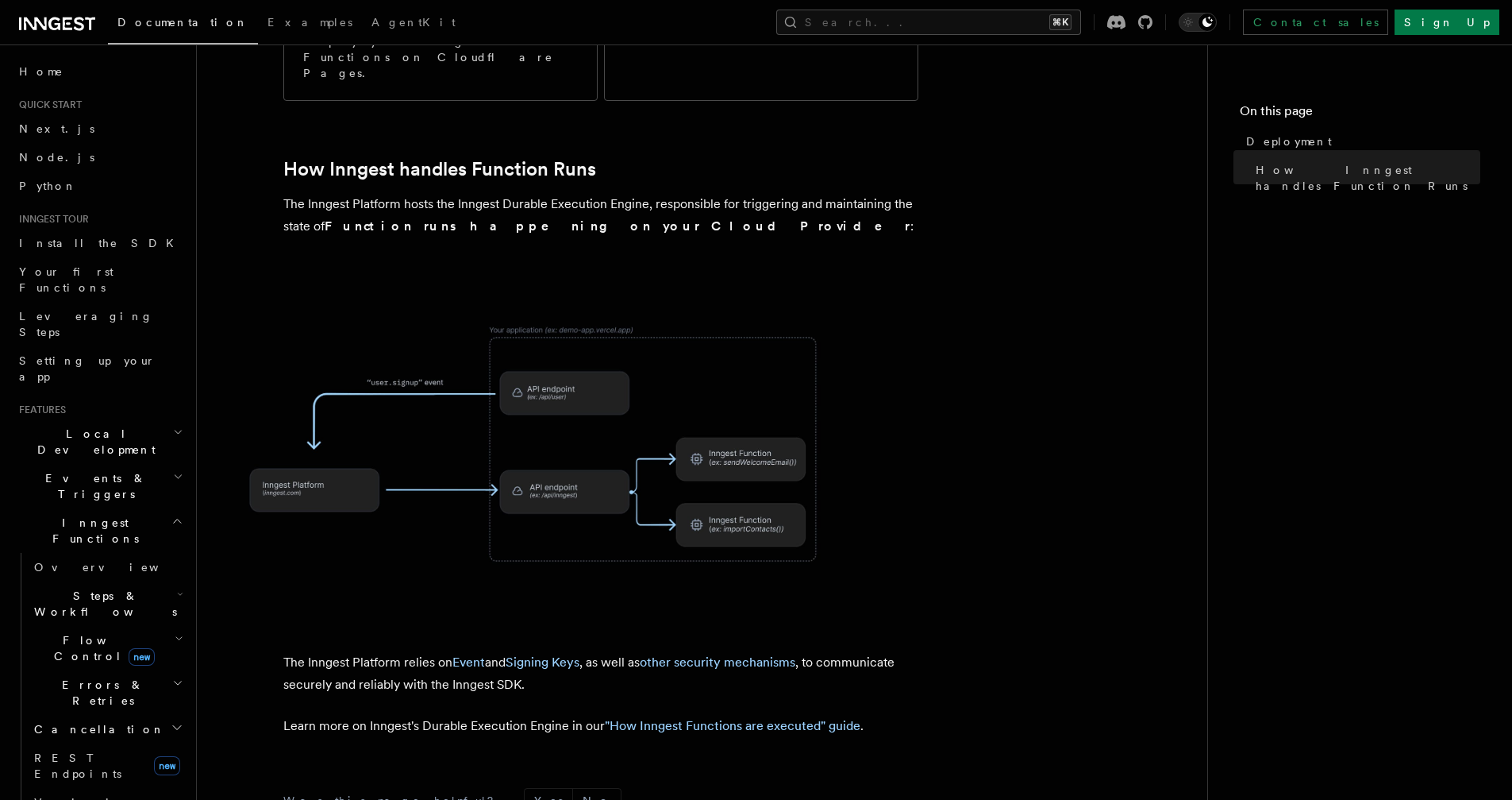
scroll to position [394, 0]
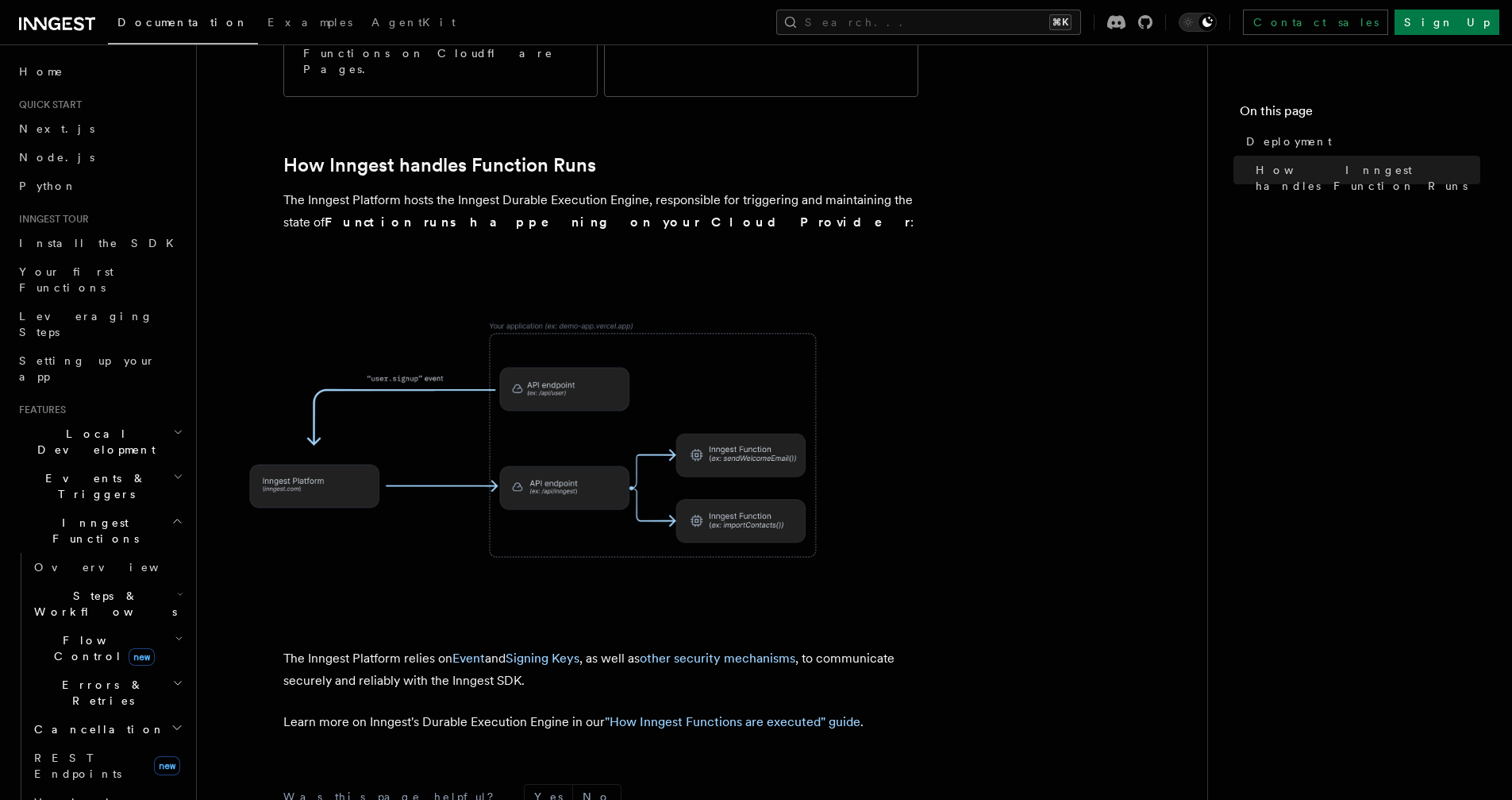
click at [958, 418] on span at bounding box center [702, 440] width 960 height 331
click at [1114, 312] on span at bounding box center [702, 440] width 960 height 331
click at [786, 45] on article "Platform Deployment Moving to production requires deploying your Inngest Functi…" at bounding box center [702, 361] width 960 height 1372
drag, startPoint x: 1165, startPoint y: 165, endPoint x: 1179, endPoint y: 162, distance: 14.3
click at [1166, 165] on article "Platform Deployment Moving to production requires deploying your Inngest Functi…" at bounding box center [702, 361] width 960 height 1372
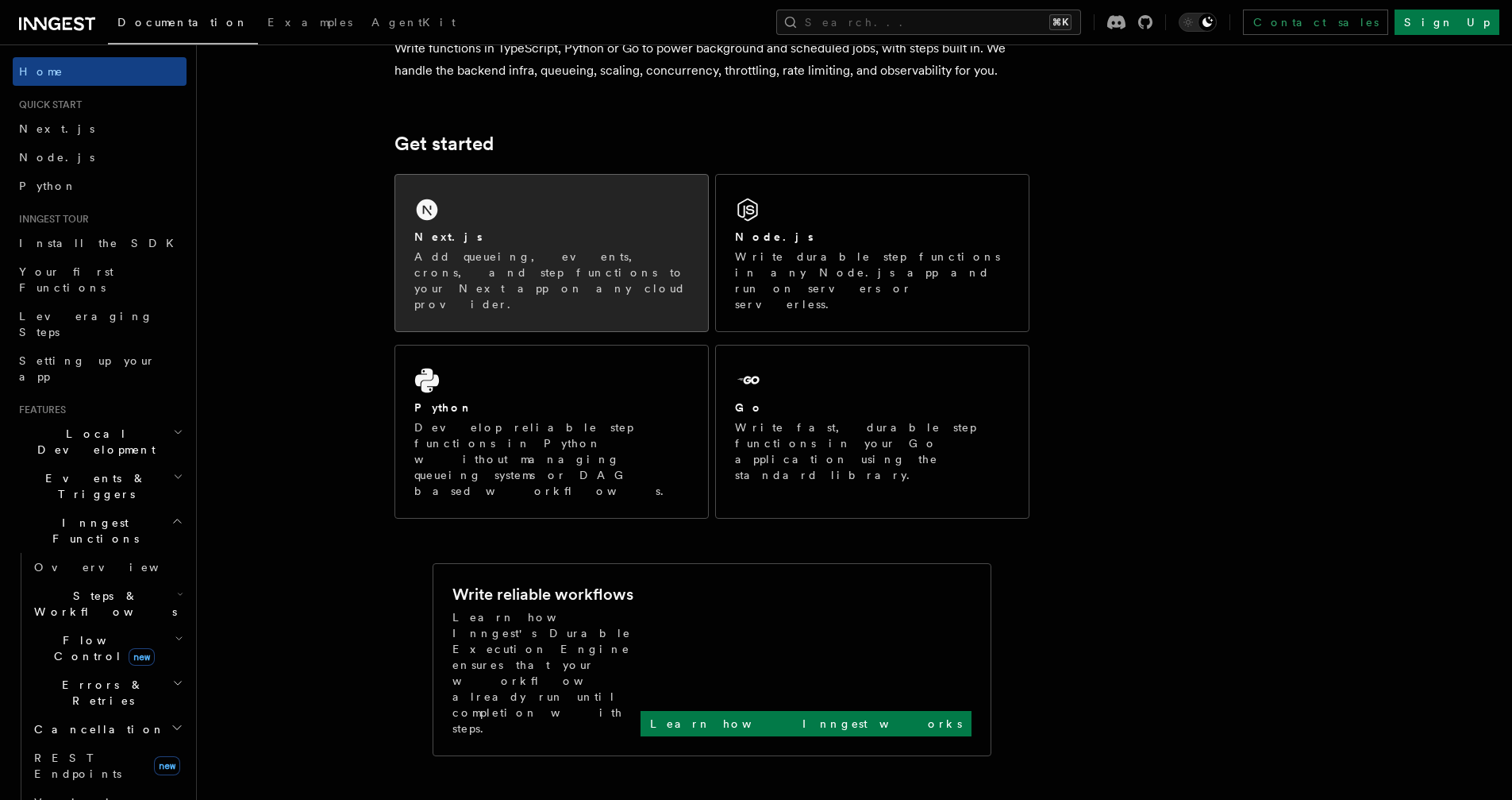
scroll to position [155, 0]
click at [466, 250] on p "Add queueing, events, crons, and step functions to your Next app on any cloud p…" at bounding box center [551, 282] width 274 height 64
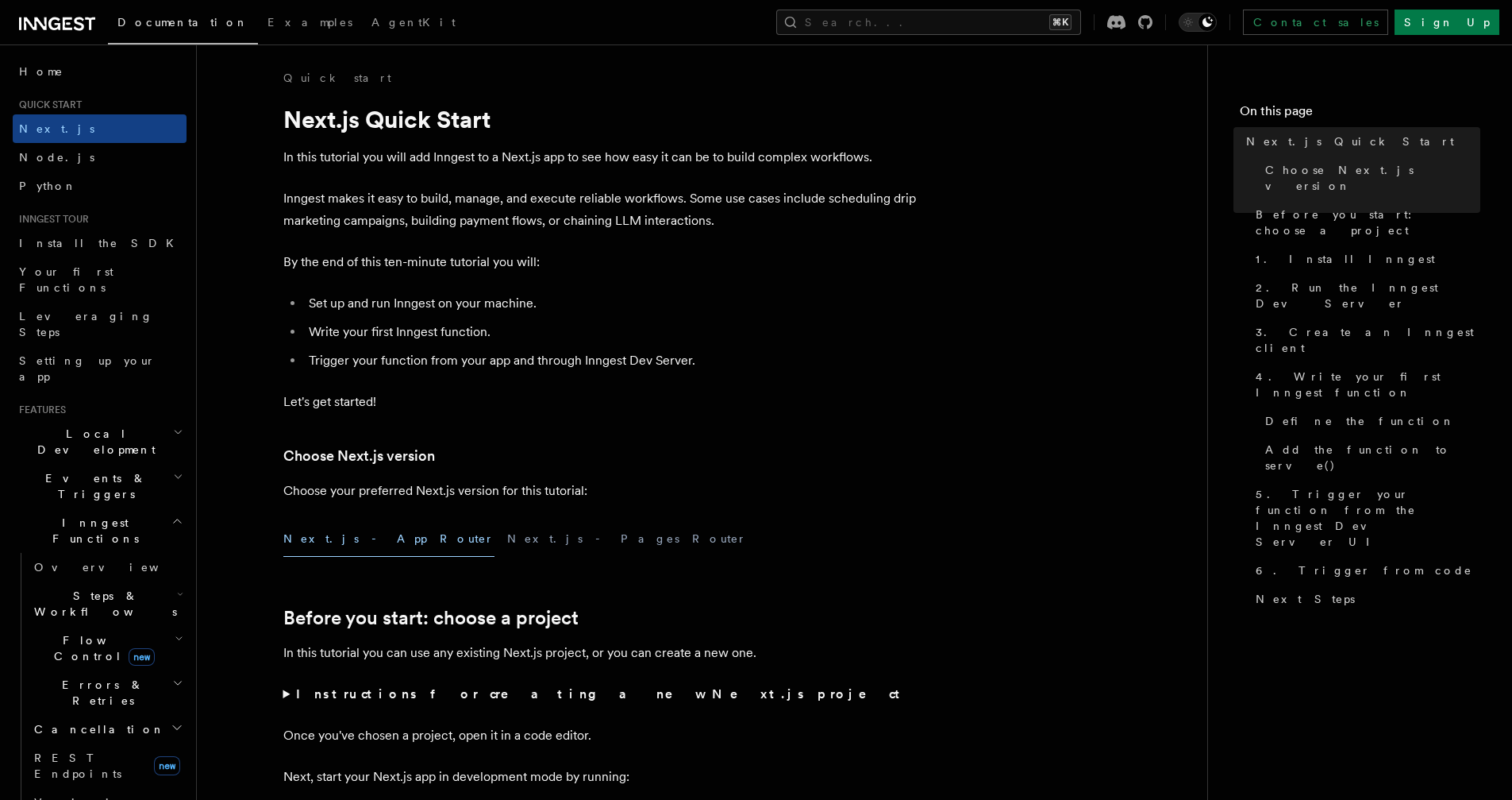
drag, startPoint x: 1268, startPoint y: 478, endPoint x: 1095, endPoint y: 494, distance: 173.7
click at [1268, 590] on span "Next Steps" at bounding box center [1305, 598] width 99 height 16
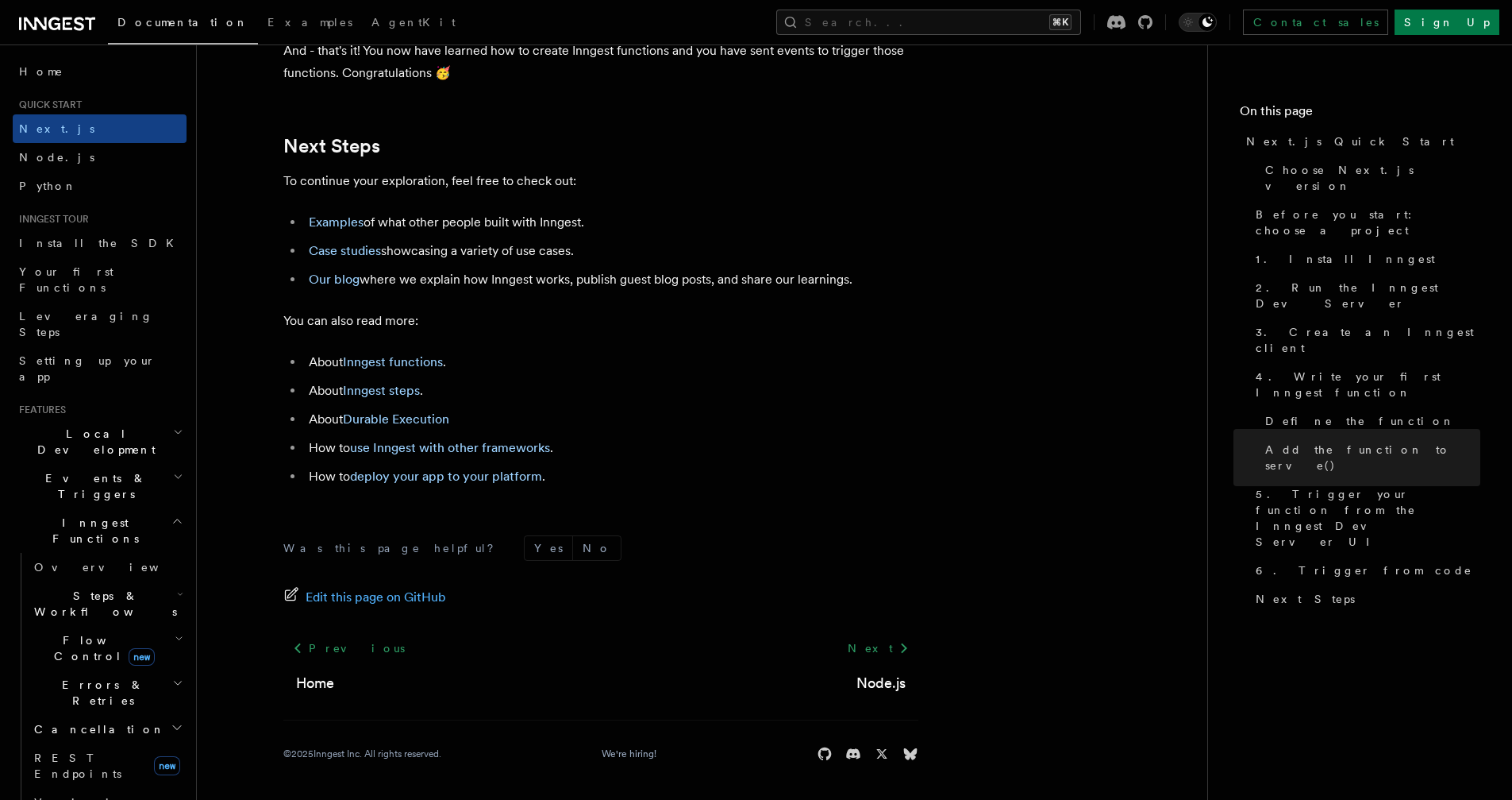
scroll to position [9895, 0]
click at [117, 346] on link "Setting up your app" at bounding box center [100, 369] width 174 height 44
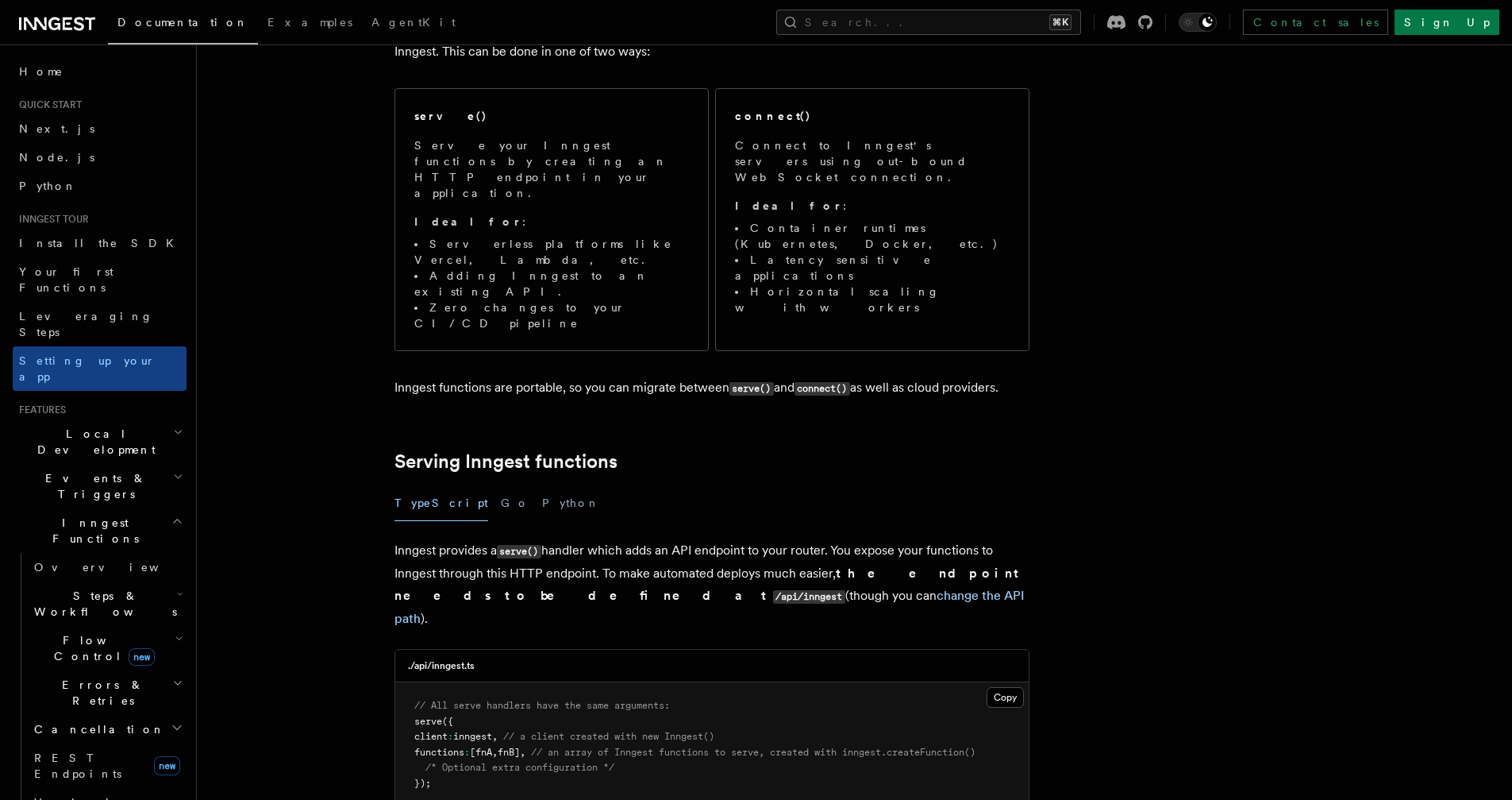
scroll to position [193, 0]
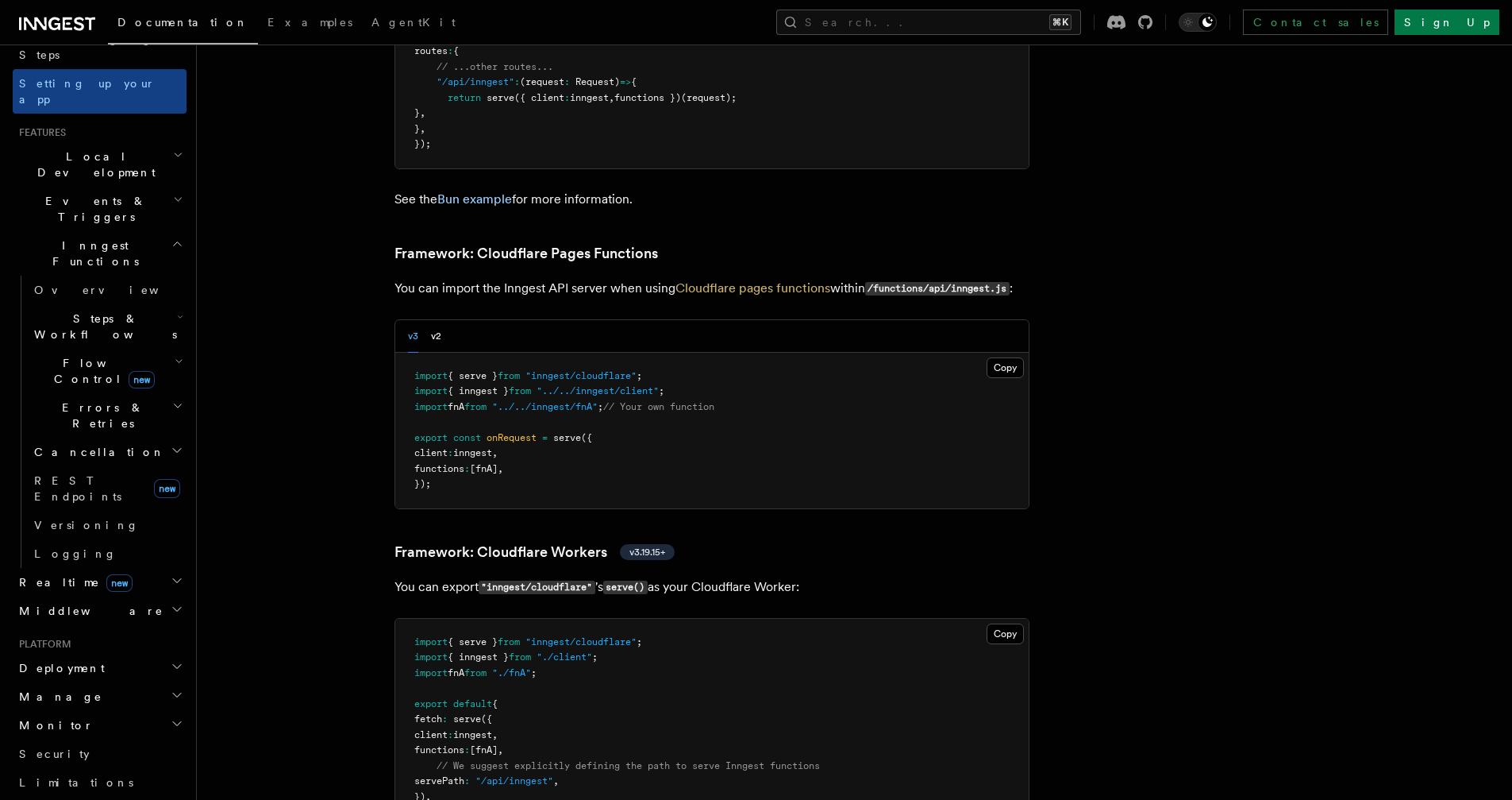
scroll to position [278, 0]
click at [82, 653] on h2 "Deployment" at bounding box center [100, 667] width 174 height 29
click at [70, 689] on span "Overview" at bounding box center [115, 696] width 163 height 13
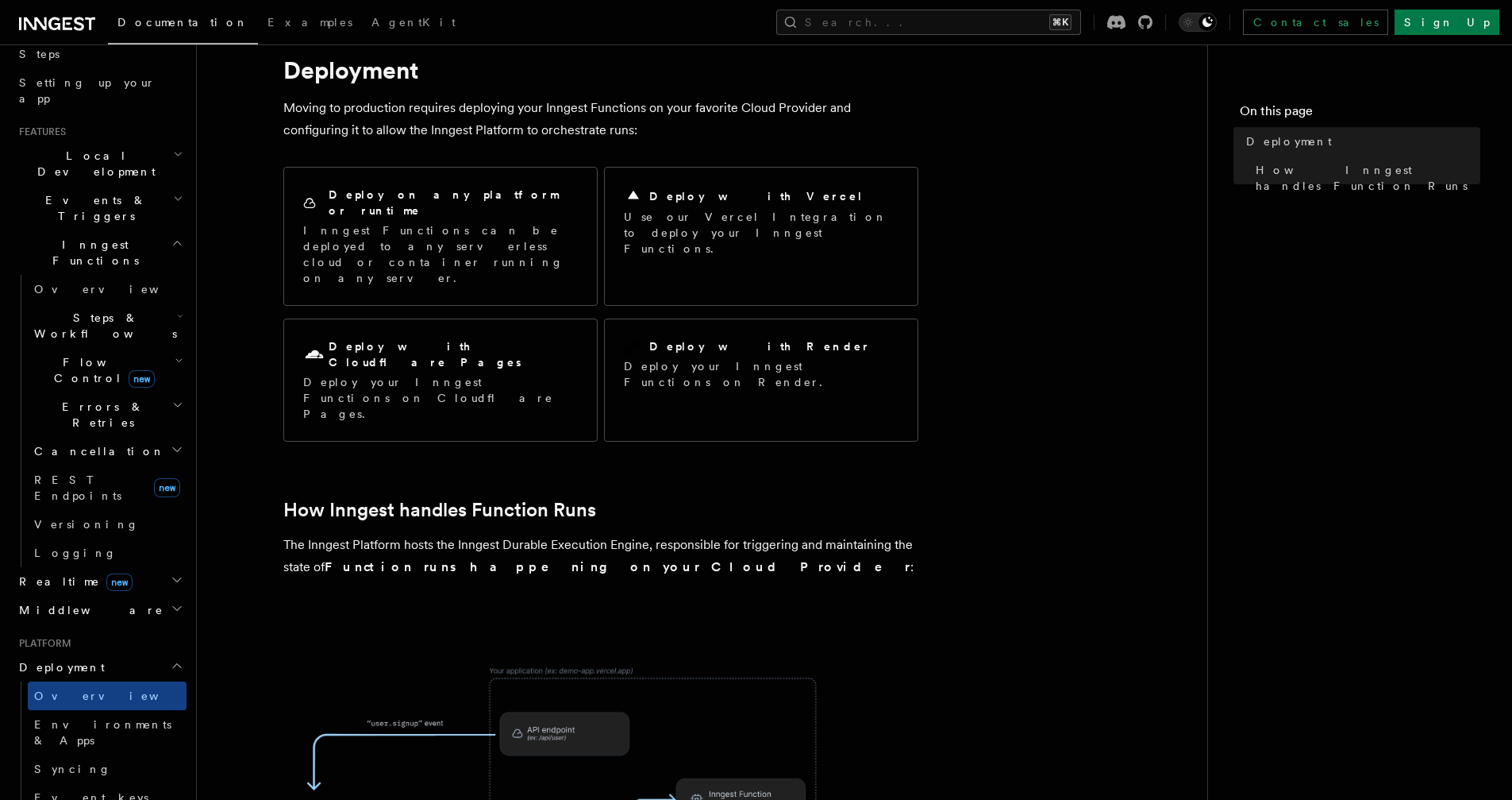
scroll to position [126, 0]
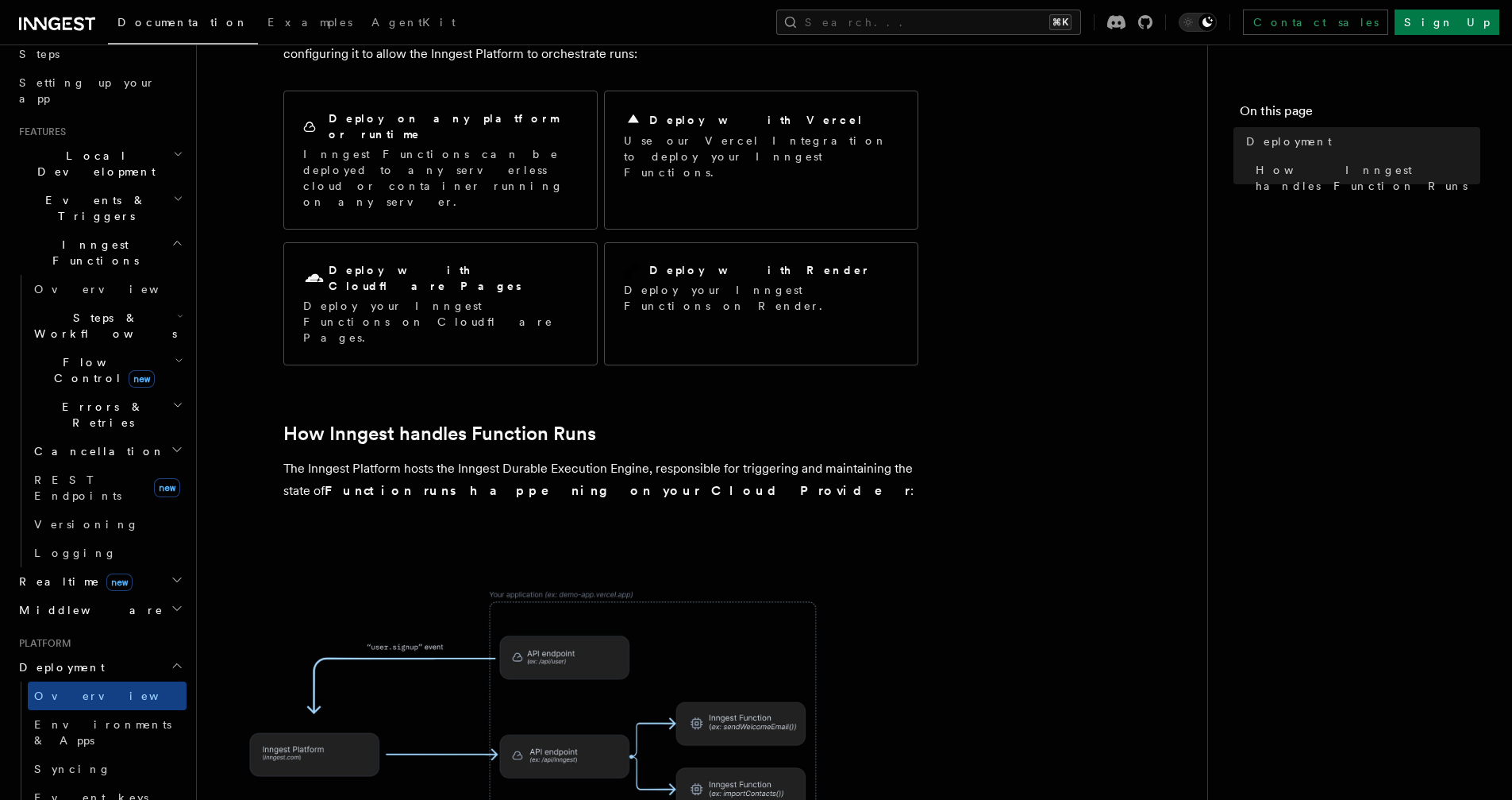
click at [963, 543] on span at bounding box center [702, 709] width 960 height 331
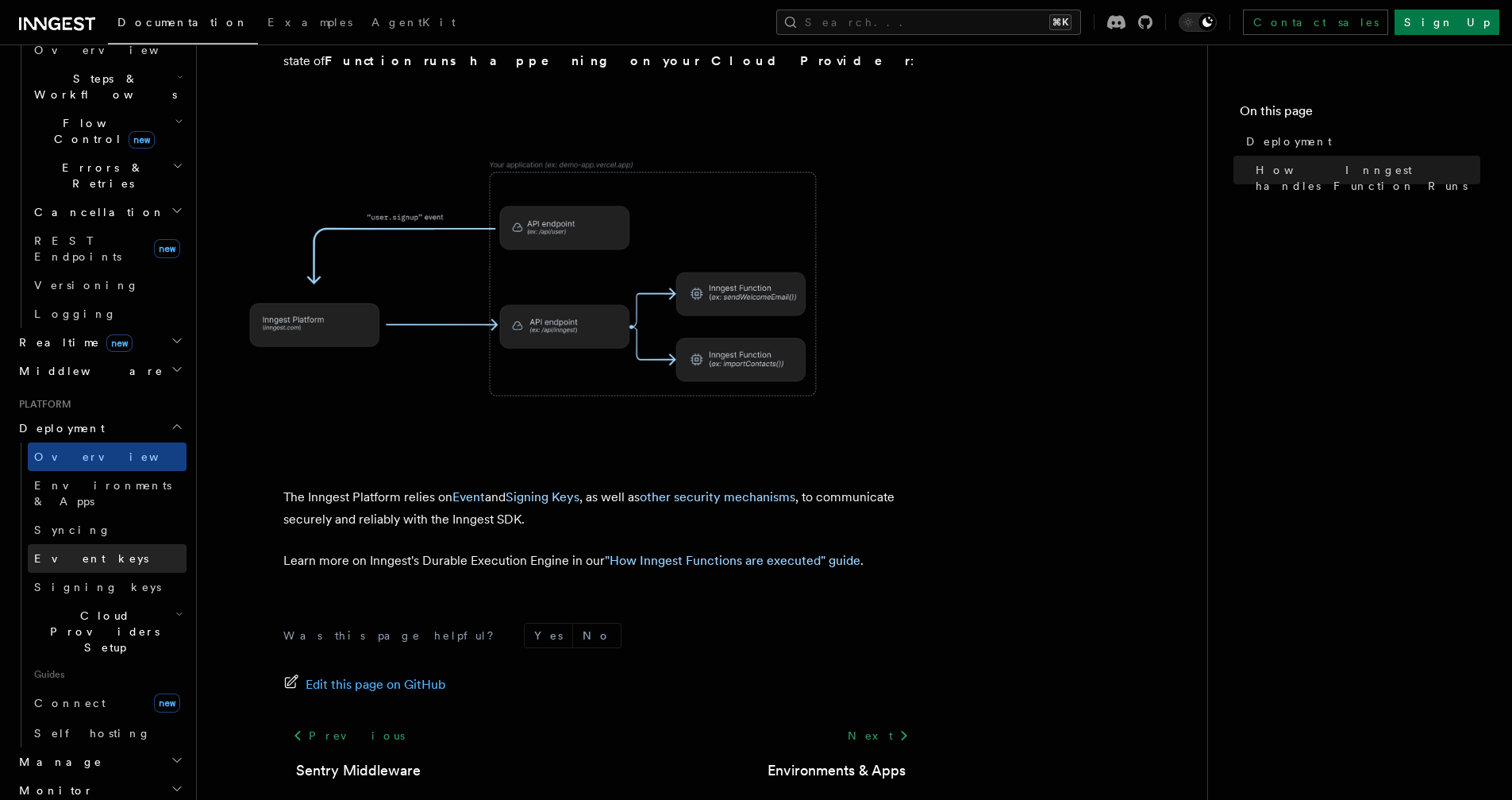
scroll to position [520, 0]
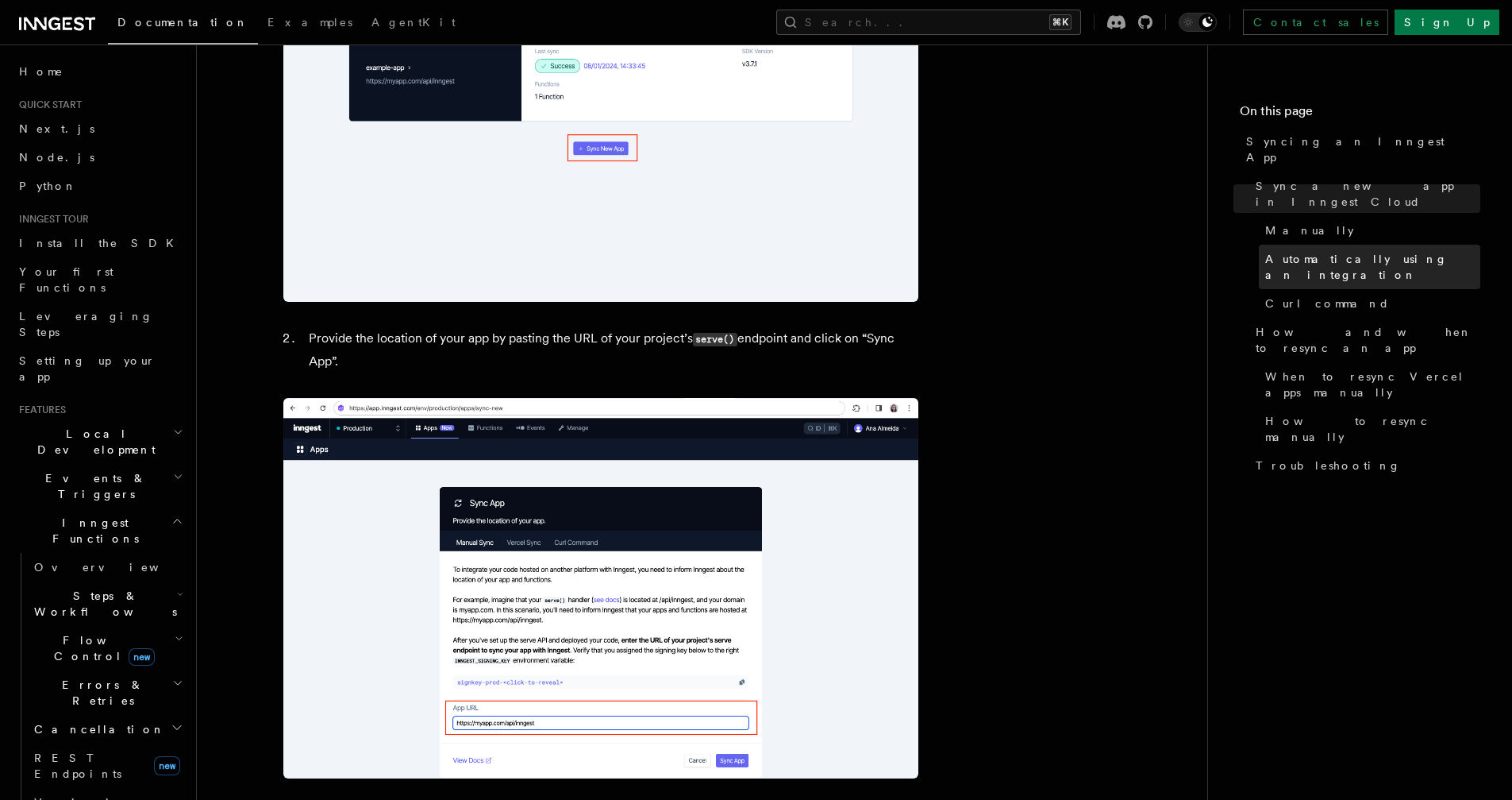
click at [1321, 251] on span "Automatically using an integration" at bounding box center [1373, 267] width 215 height 31
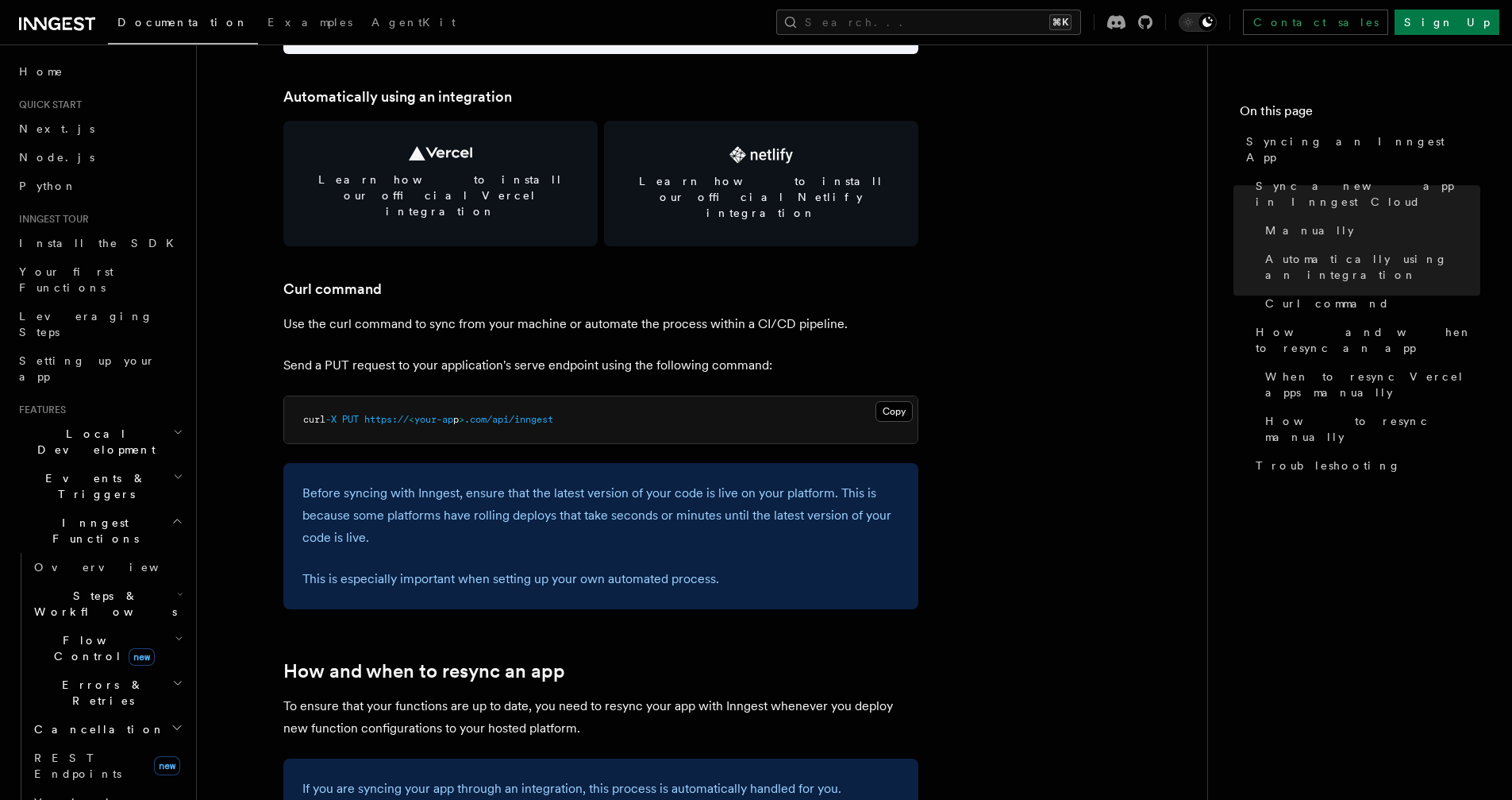
scroll to position [2205, 0]
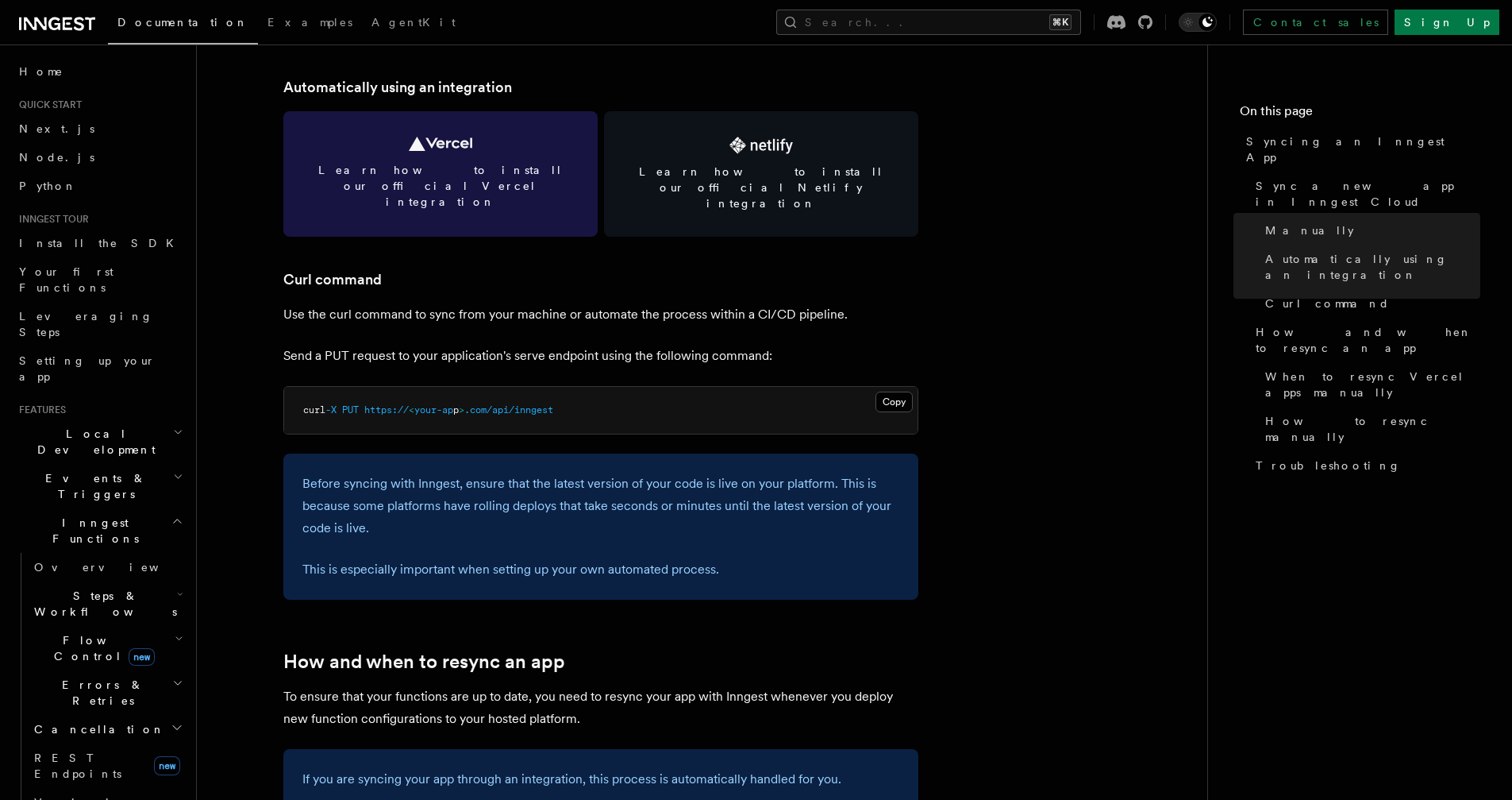
click at [499, 173] on span "Learn how to install our official Vercel integration" at bounding box center [440, 186] width 276 height 48
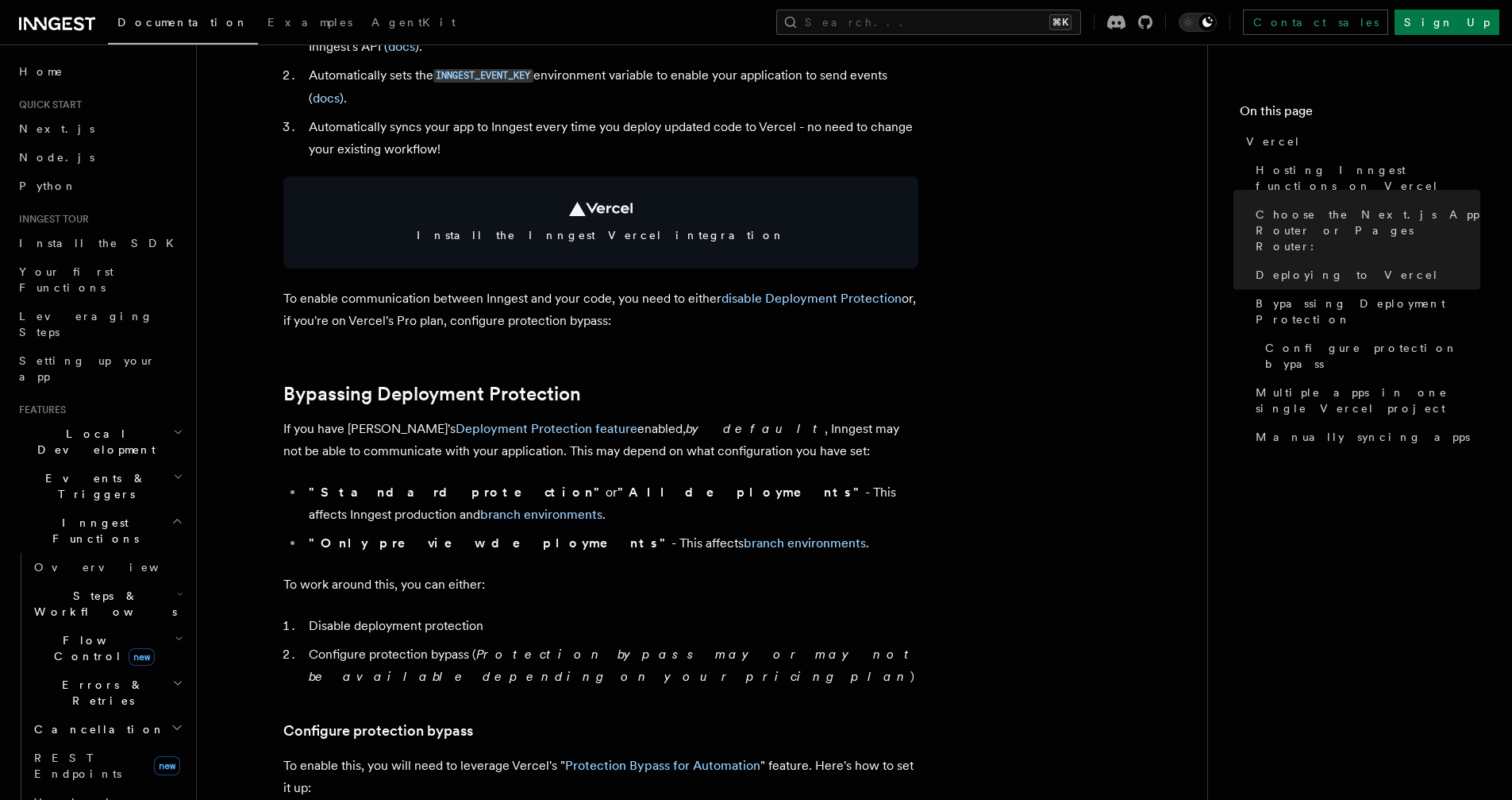
scroll to position [872, 0]
